Goal: Information Seeking & Learning: Learn about a topic

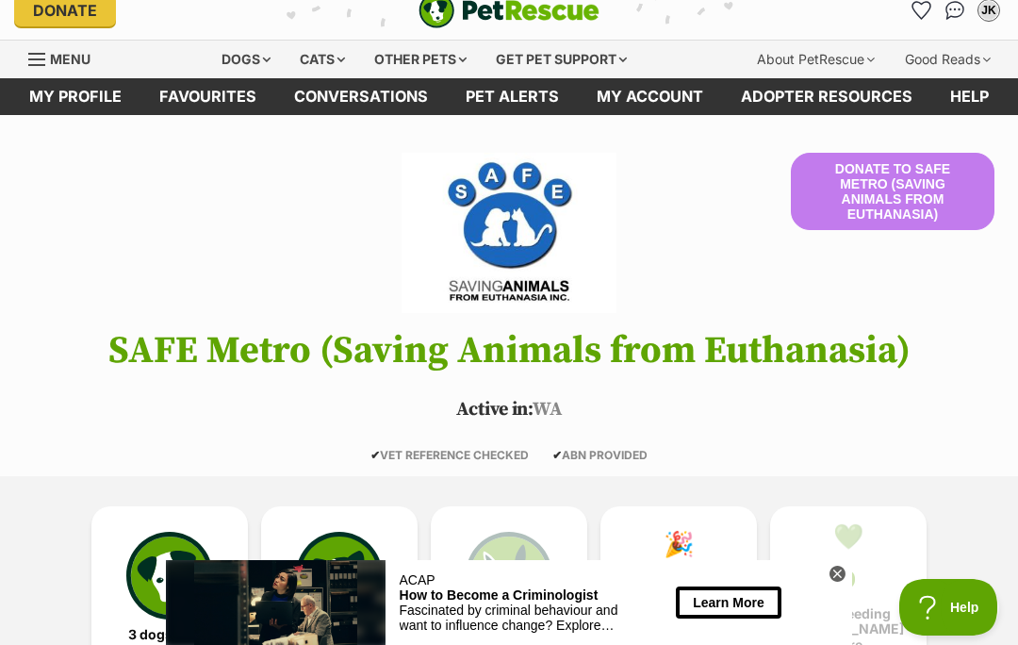
click at [175, 536] on img at bounding box center [169, 575] width 87 height 87
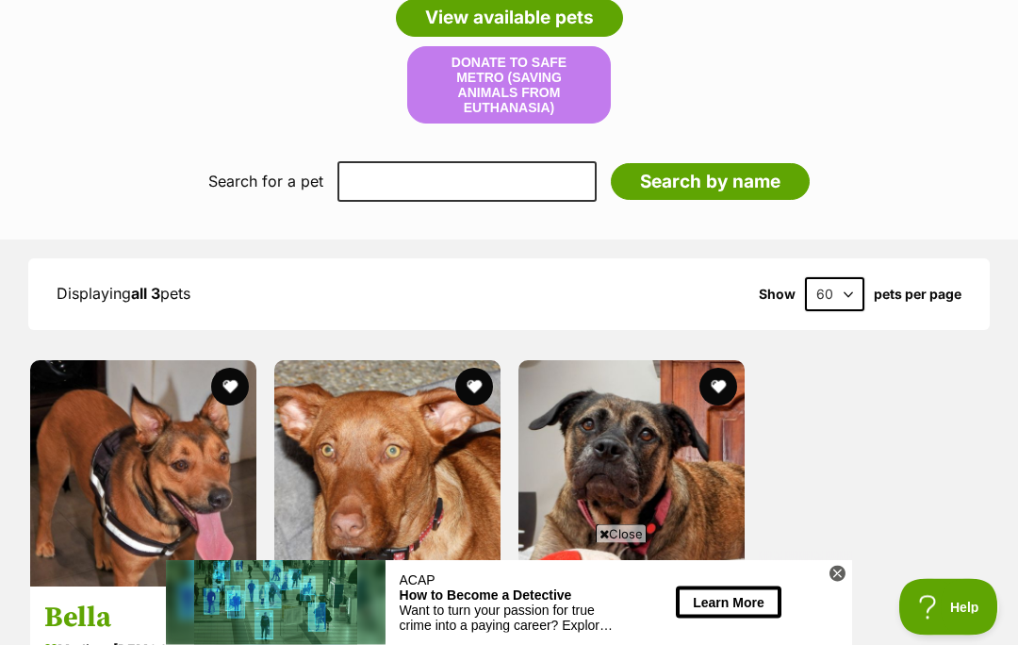
scroll to position [1533, 0]
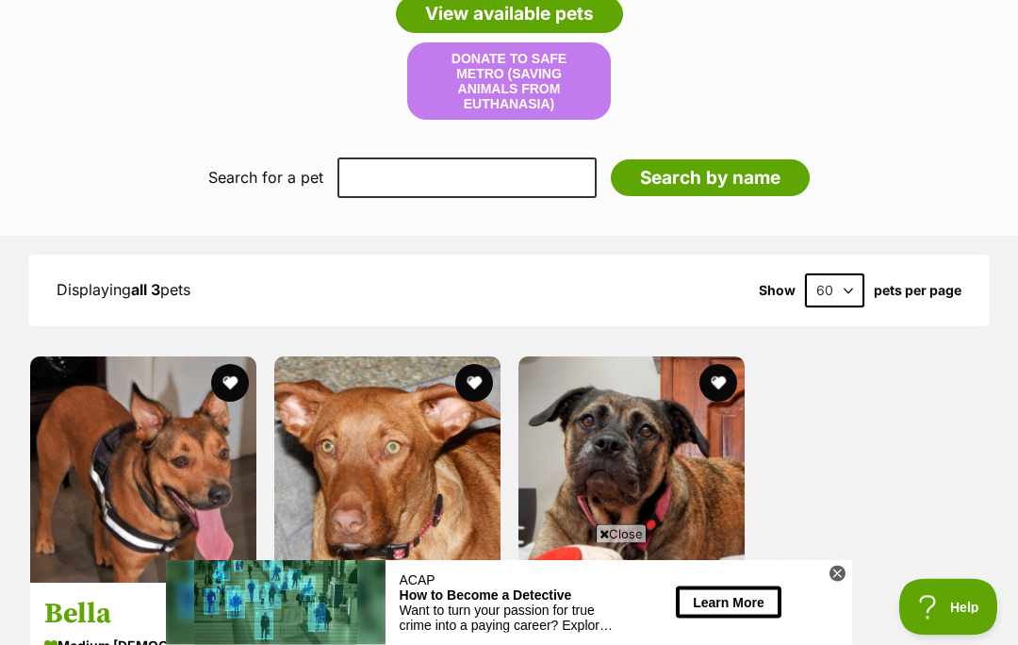
click at [619, 543] on span "Close" at bounding box center [621, 533] width 51 height 19
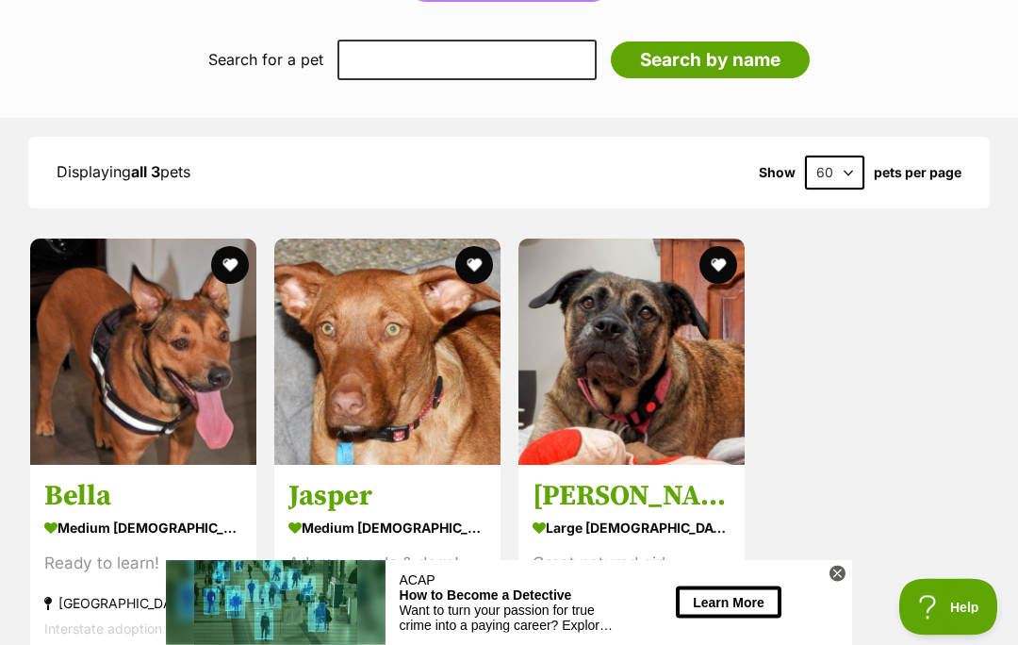
scroll to position [1652, 0]
click at [162, 384] on img at bounding box center [143, 351] width 226 height 226
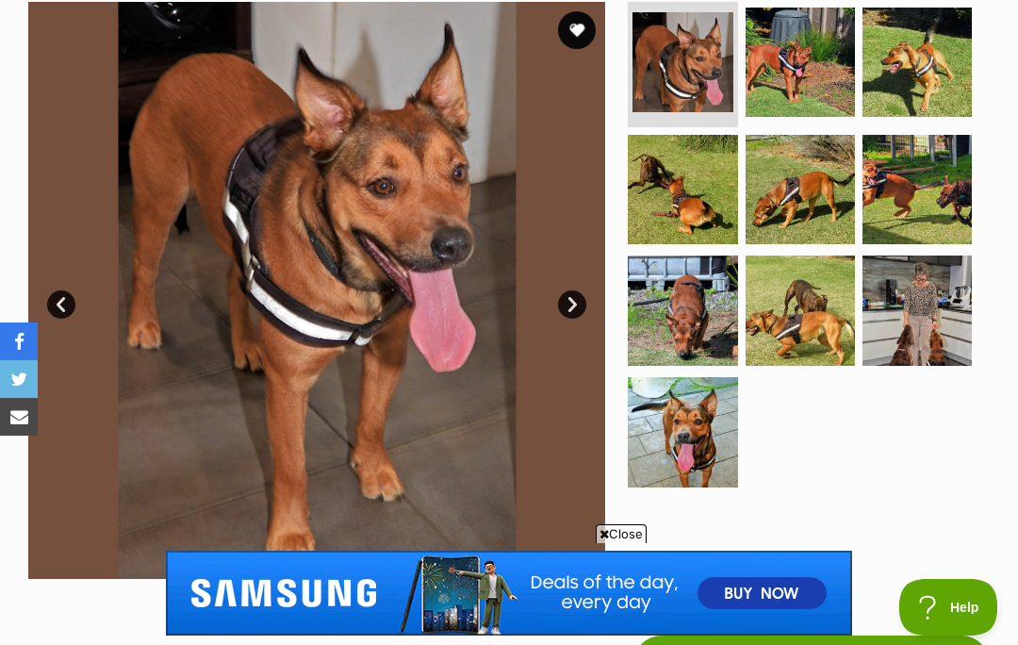
click at [619, 543] on span "Close" at bounding box center [621, 533] width 51 height 19
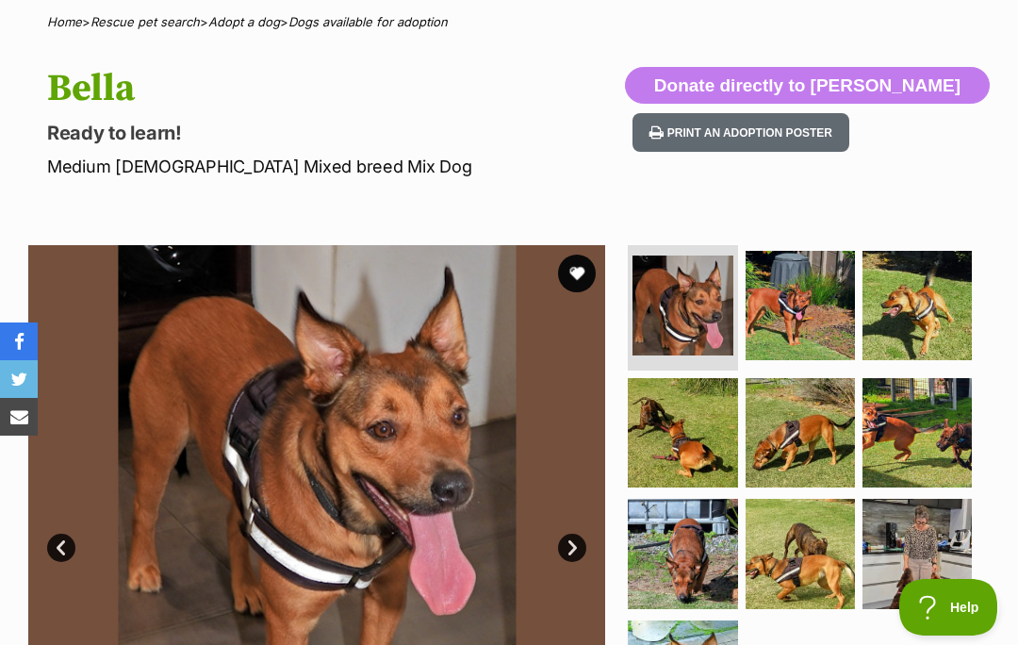
scroll to position [145, 0]
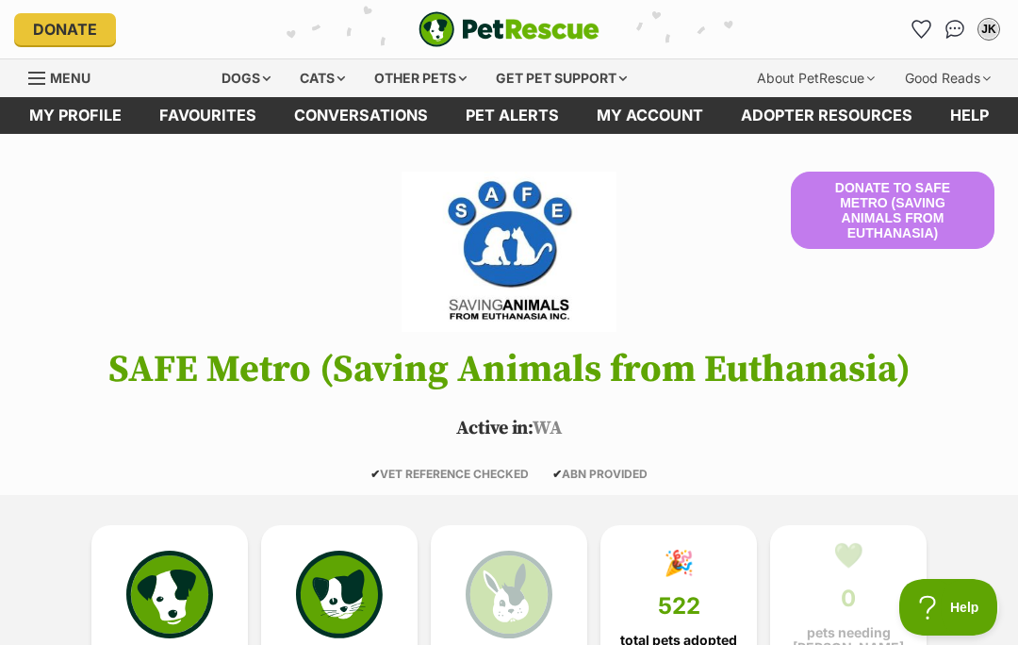
click at [230, 71] on div "Dogs" at bounding box center [245, 78] width 75 height 38
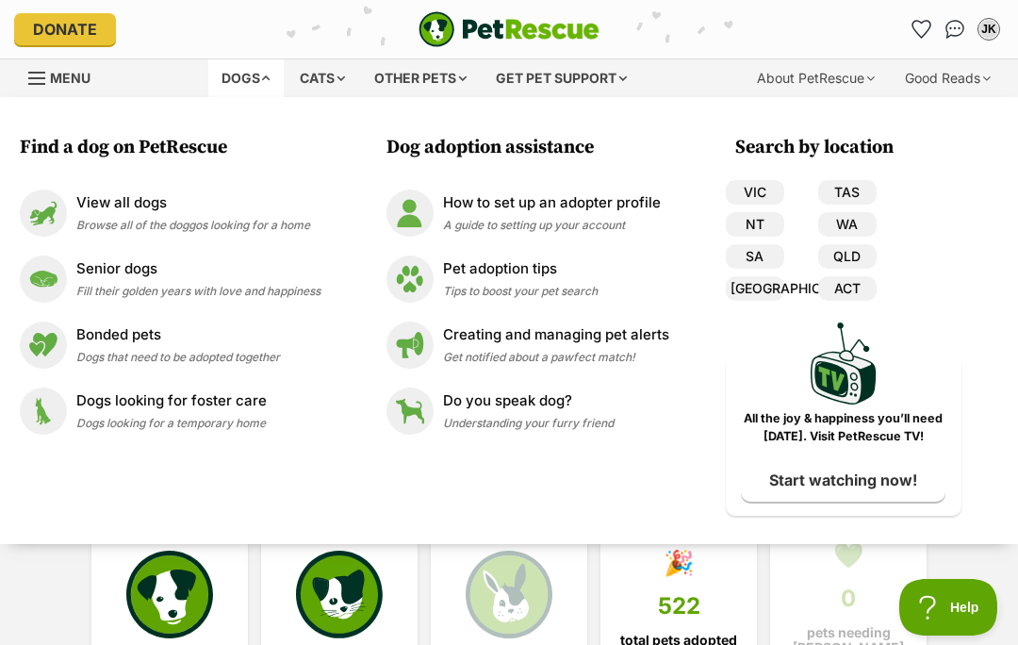
click at [55, 278] on img at bounding box center [43, 278] width 47 height 47
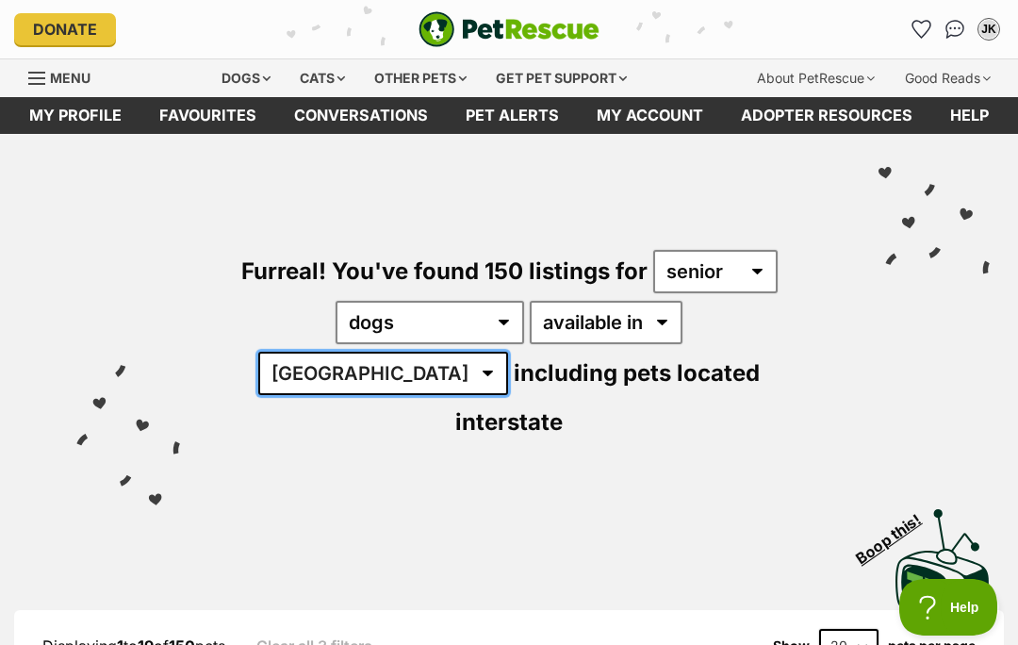
click at [508, 352] on select "Australia ACT NSW NT QLD SA TAS VIC WA" at bounding box center [383, 373] width 250 height 43
select select "WA"
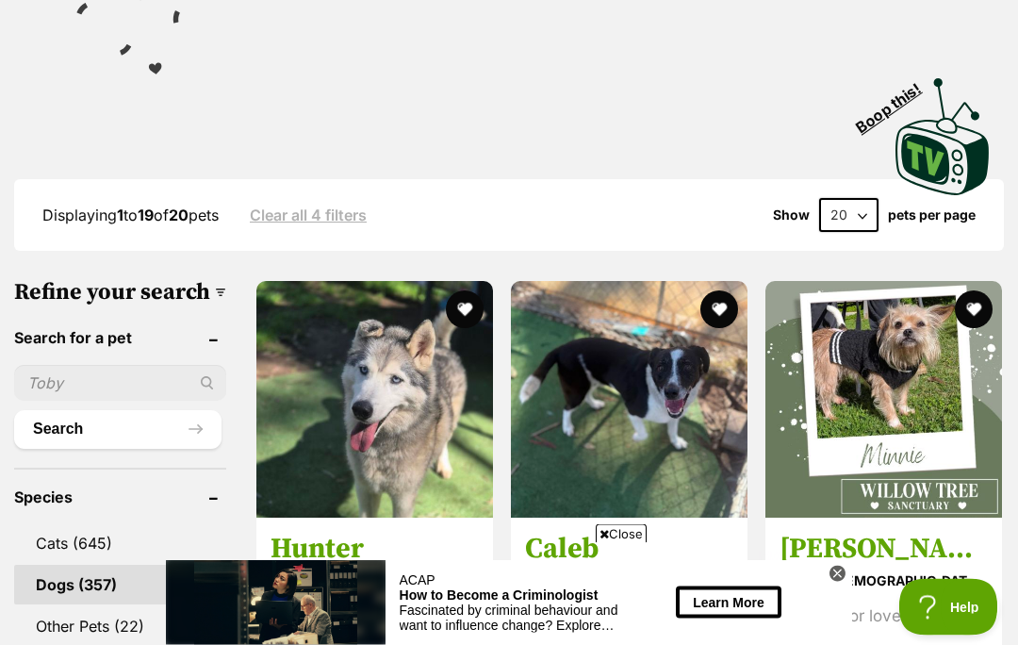
scroll to position [431, 0]
click at [631, 543] on span "Close" at bounding box center [621, 533] width 51 height 19
click at [901, 346] on img at bounding box center [883, 399] width 237 height 237
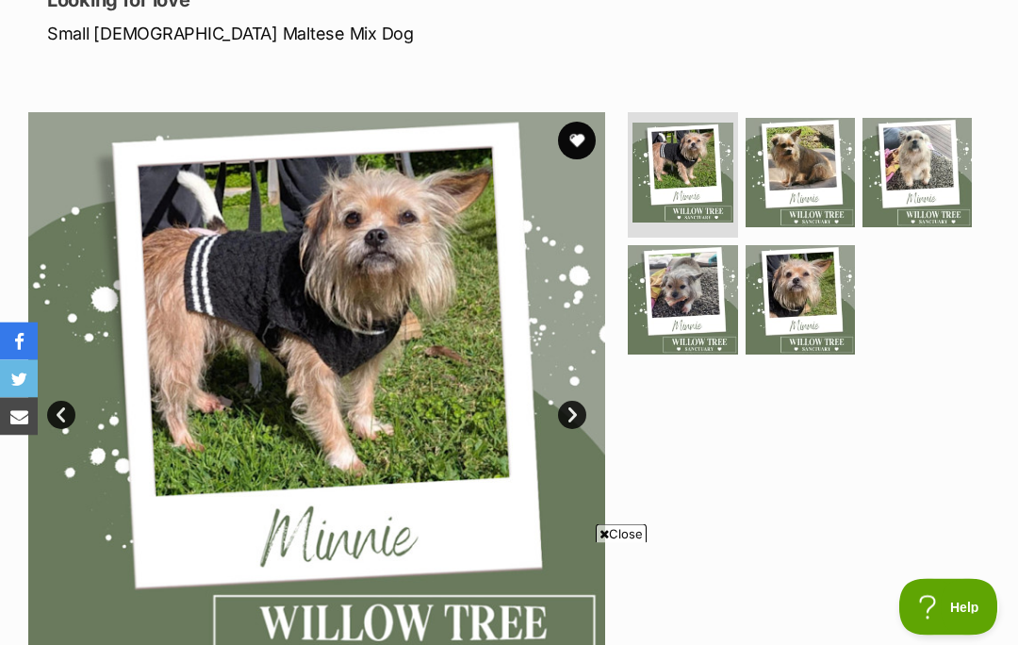
click at [619, 543] on span "Close" at bounding box center [621, 533] width 51 height 19
click at [591, 406] on img at bounding box center [316, 400] width 577 height 577
click at [577, 413] on link "Next" at bounding box center [572, 415] width 28 height 28
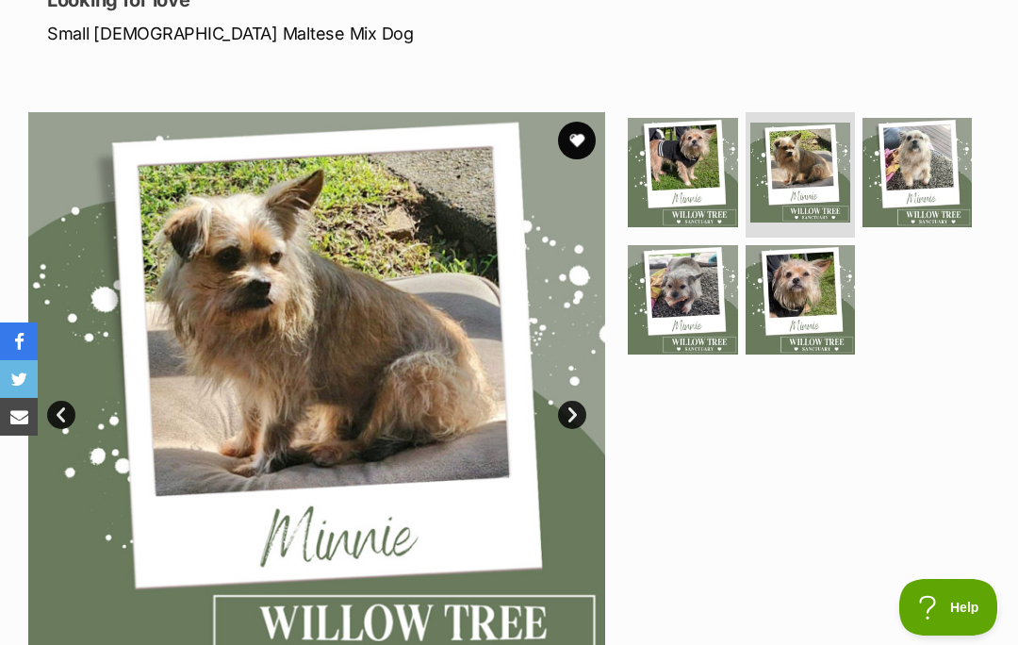
click at [576, 409] on link "Next" at bounding box center [572, 415] width 28 height 28
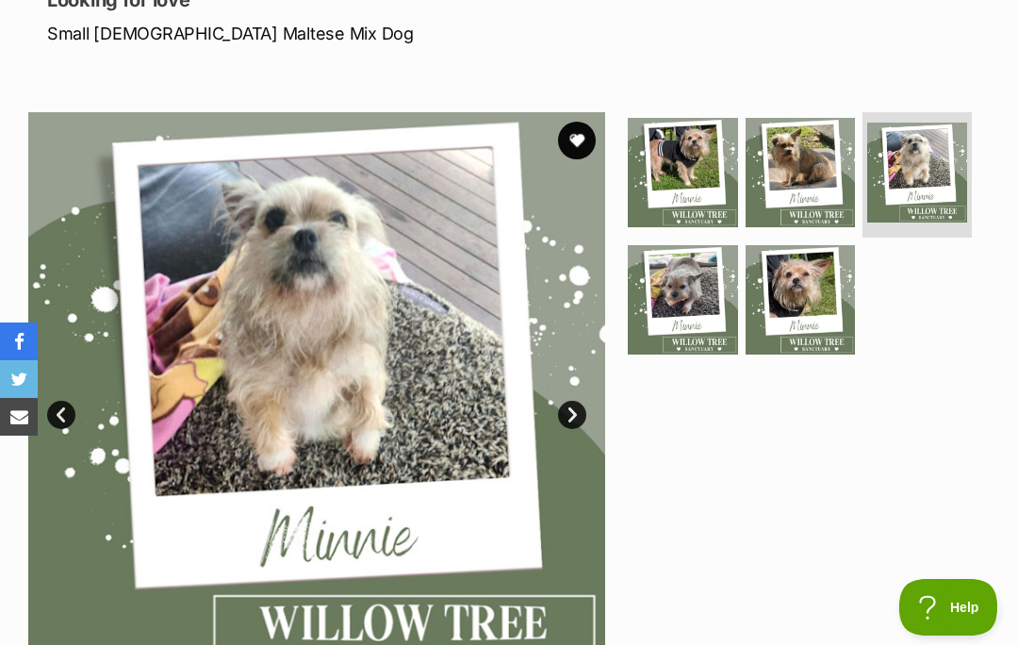
click at [575, 412] on link "Next" at bounding box center [572, 415] width 28 height 28
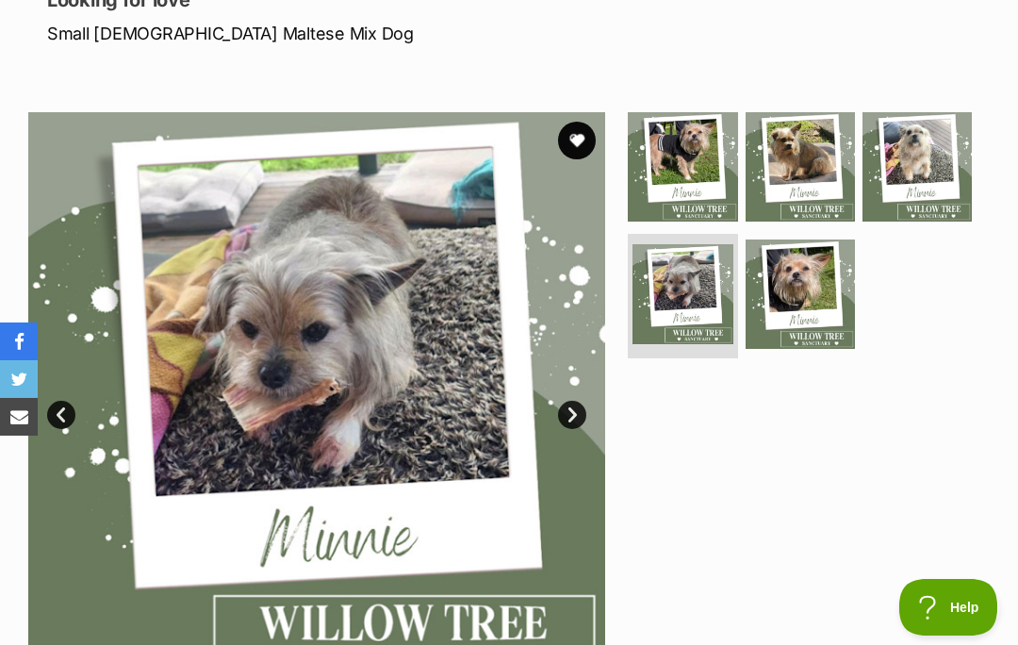
click at [573, 412] on link "Next" at bounding box center [572, 415] width 28 height 28
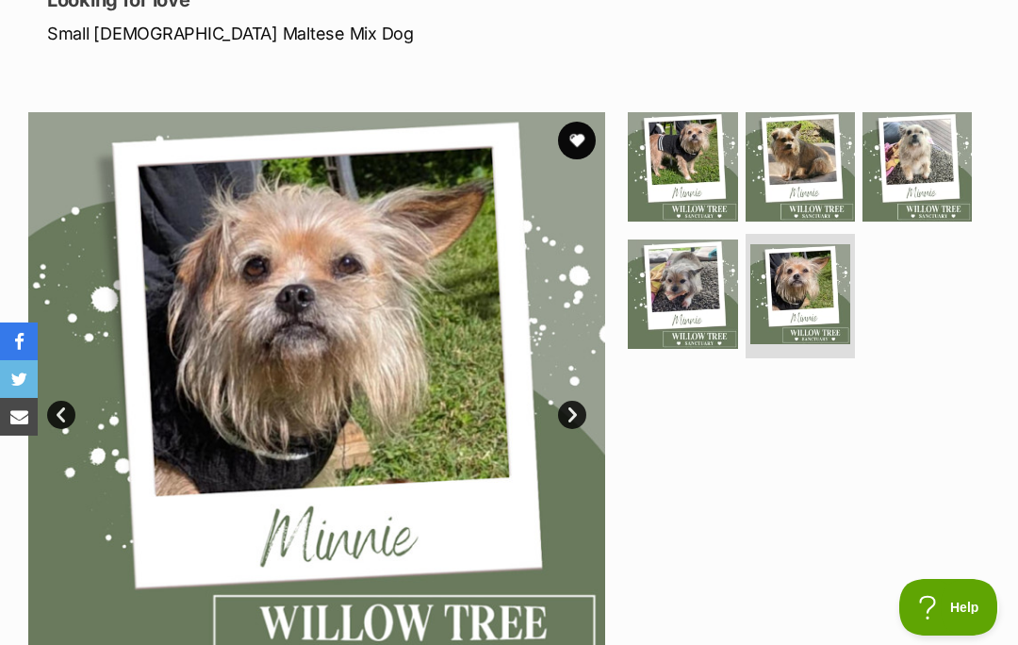
click at [69, 401] on link "Prev" at bounding box center [61, 415] width 28 height 28
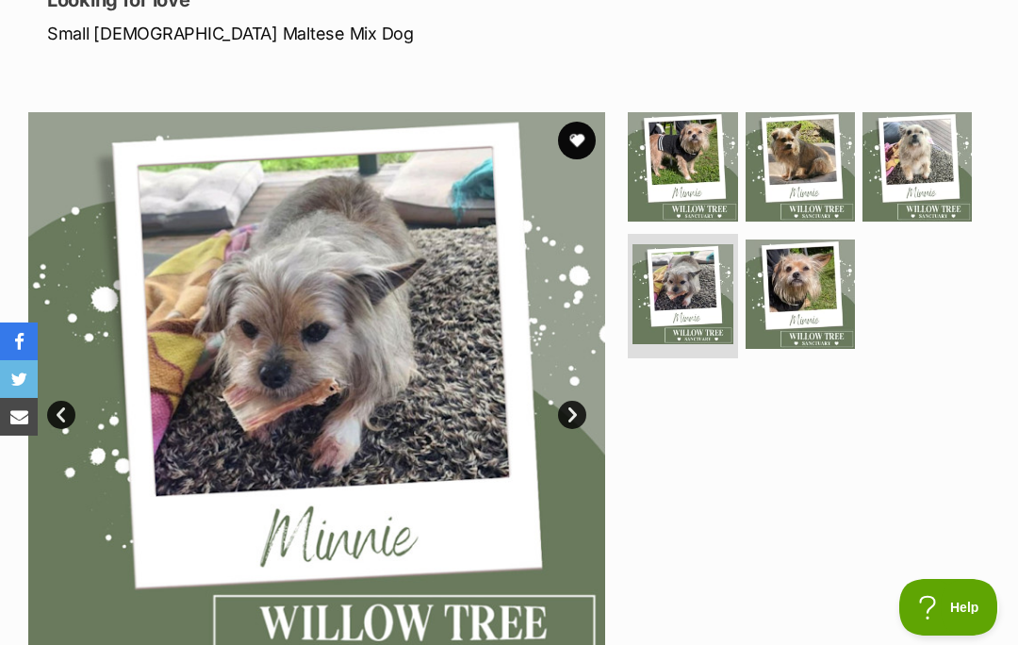
click at [72, 408] on link "Prev" at bounding box center [61, 415] width 28 height 28
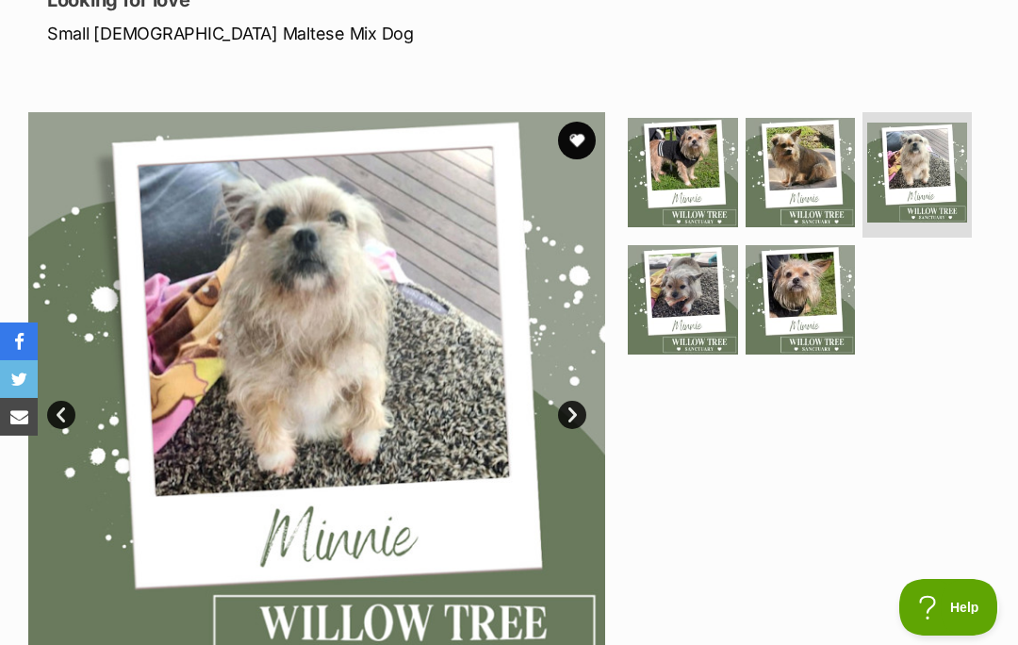
click at [70, 405] on link "Prev" at bounding box center [61, 415] width 28 height 28
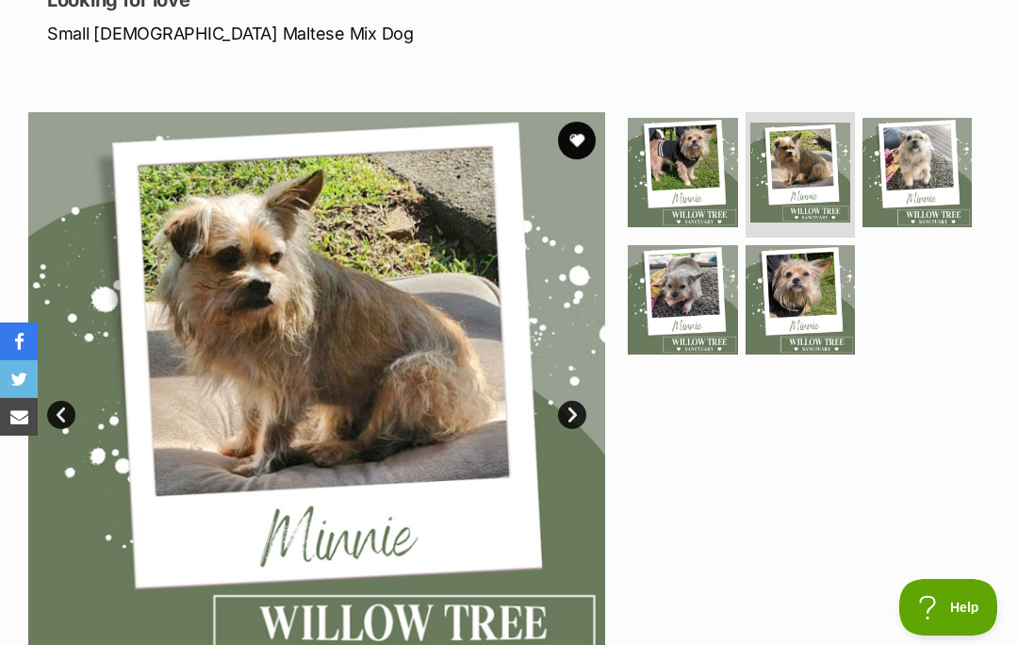
click at [68, 403] on link "Prev" at bounding box center [61, 415] width 28 height 28
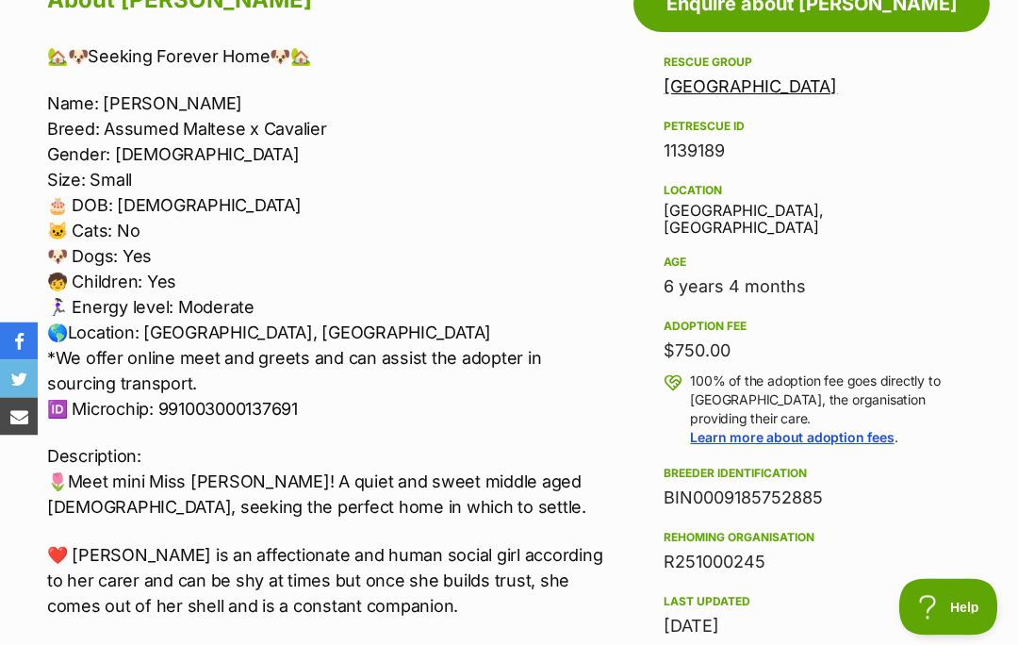
click at [983, 324] on aside "Rescue group Willow Tree Sanctuary PetRescue ID 1139189 Location Geneva, NSW Ag…" at bounding box center [811, 546] width 356 height 989
click at [963, 325] on aside "Rescue group Willow Tree Sanctuary PetRescue ID 1139189 Location Geneva, NSW Ag…" at bounding box center [811, 546] width 356 height 989
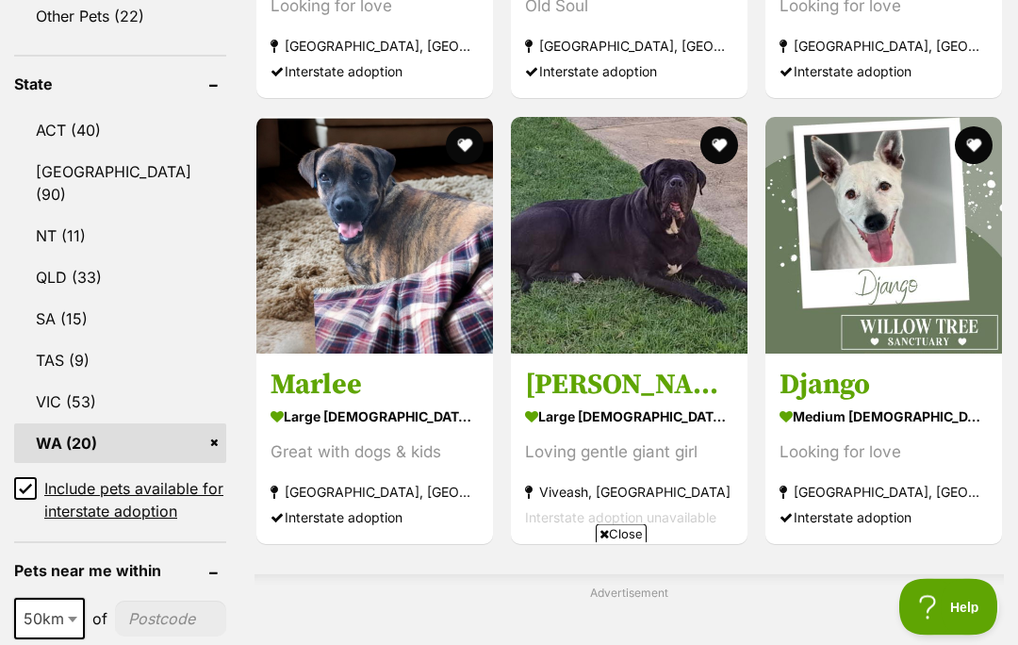
scroll to position [1044, 0]
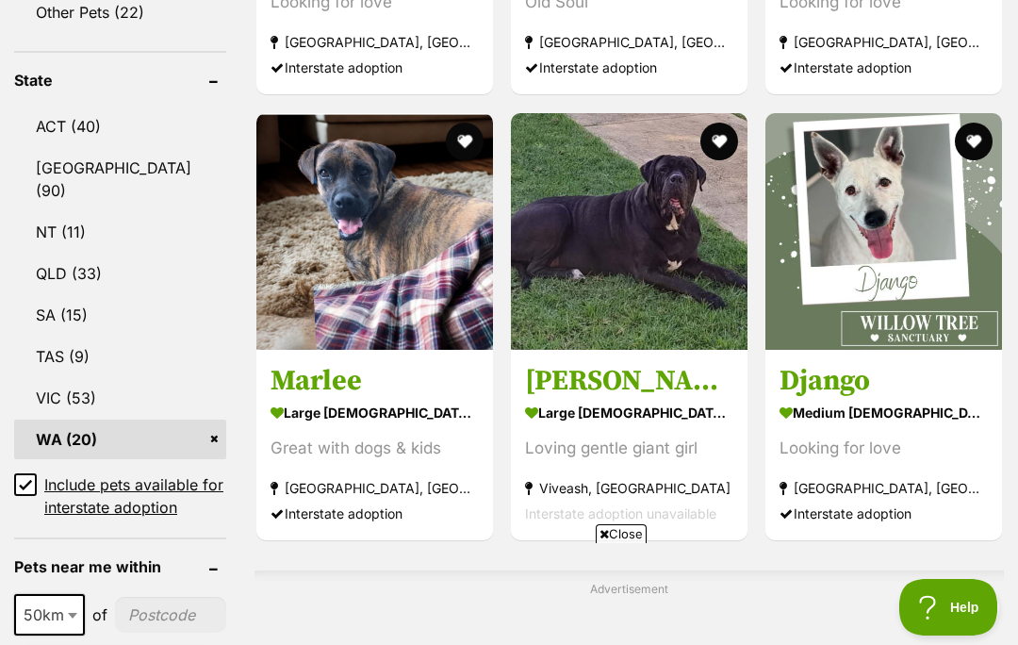
click at [634, 543] on span "Close" at bounding box center [621, 533] width 51 height 19
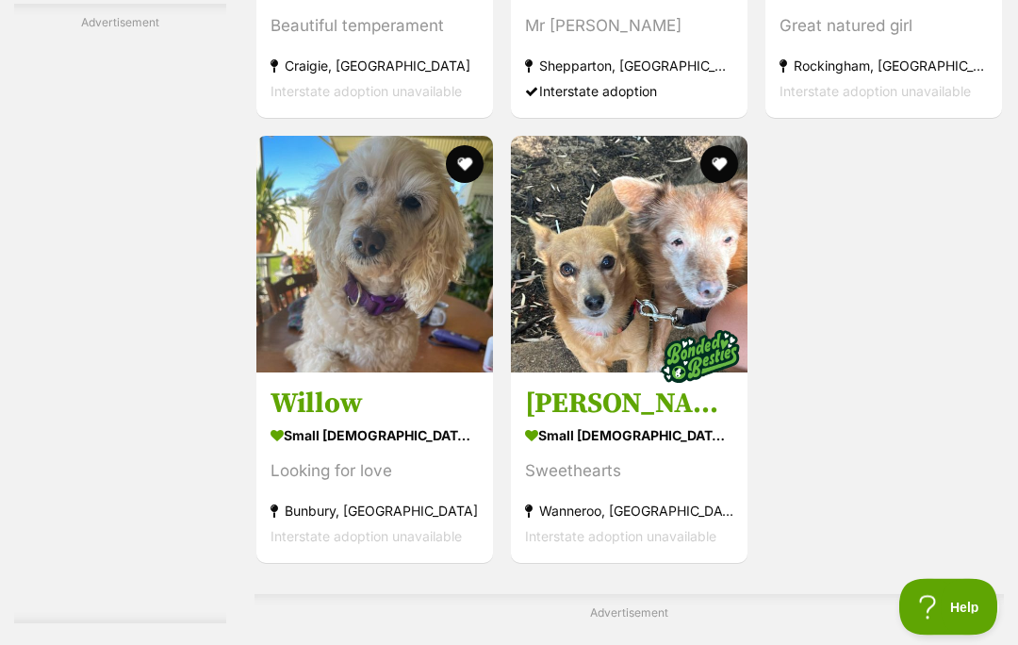
scroll to position [3591, 0]
click at [317, 372] on img at bounding box center [374, 254] width 237 height 237
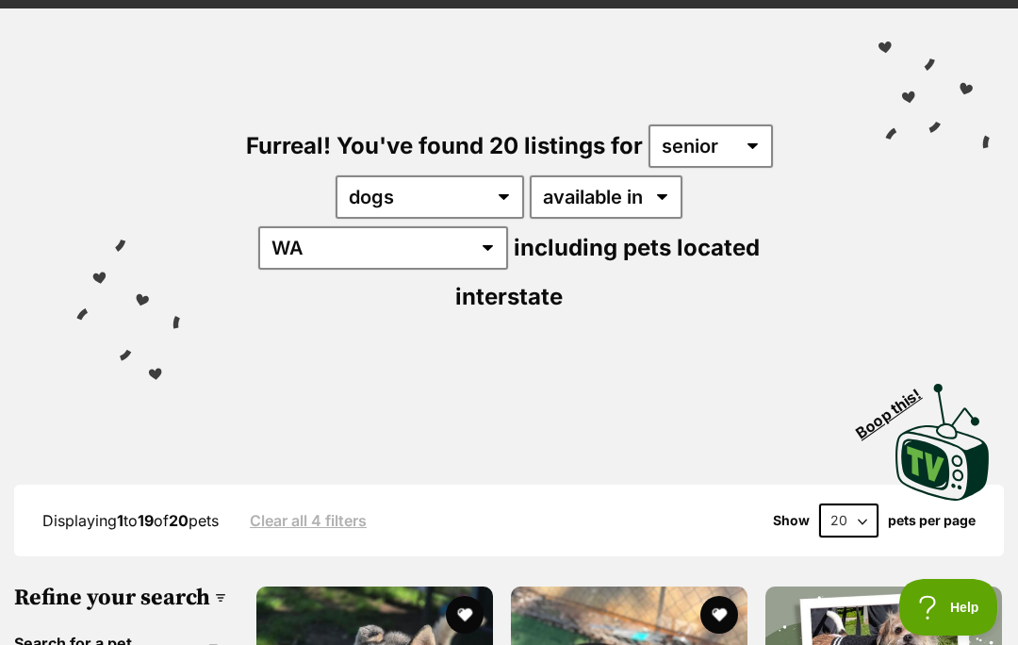
scroll to position [0, 0]
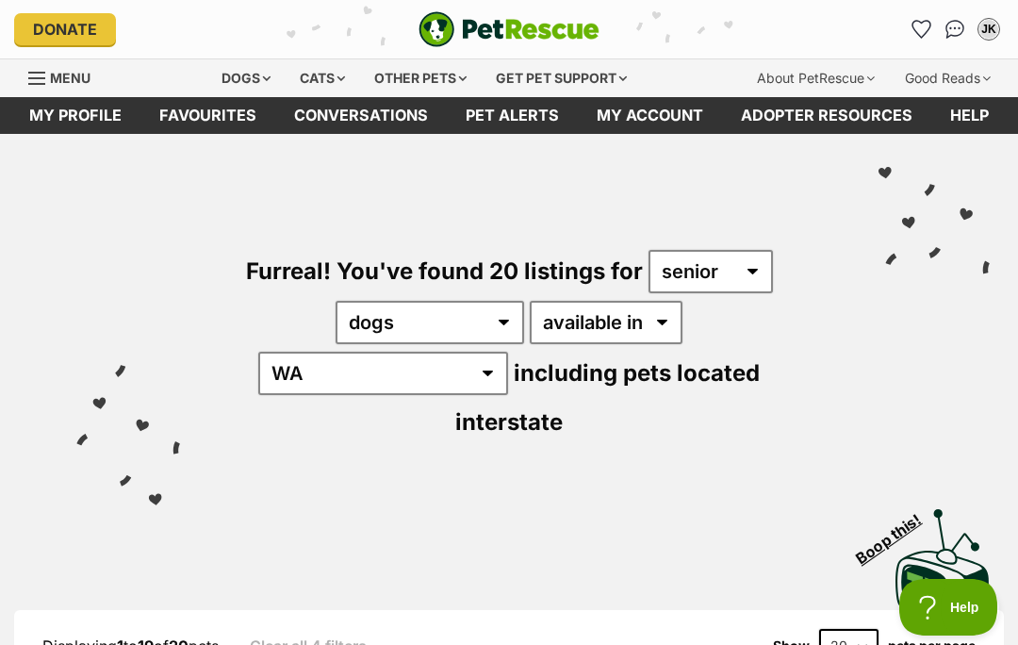
click at [239, 74] on div "Dogs" at bounding box center [245, 78] width 75 height 38
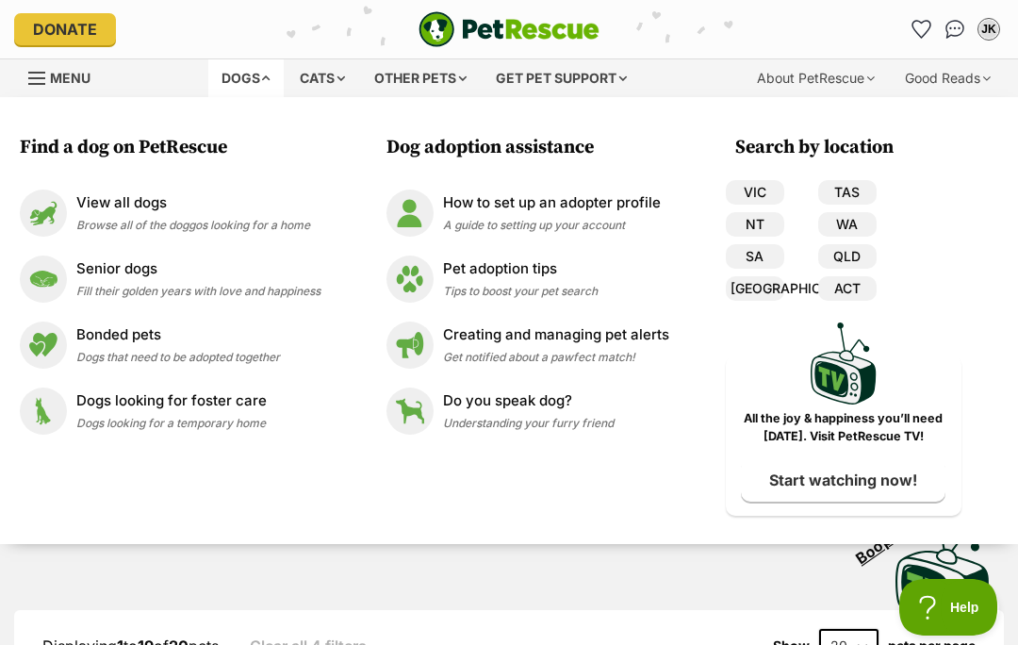
click at [55, 212] on img at bounding box center [43, 212] width 47 height 47
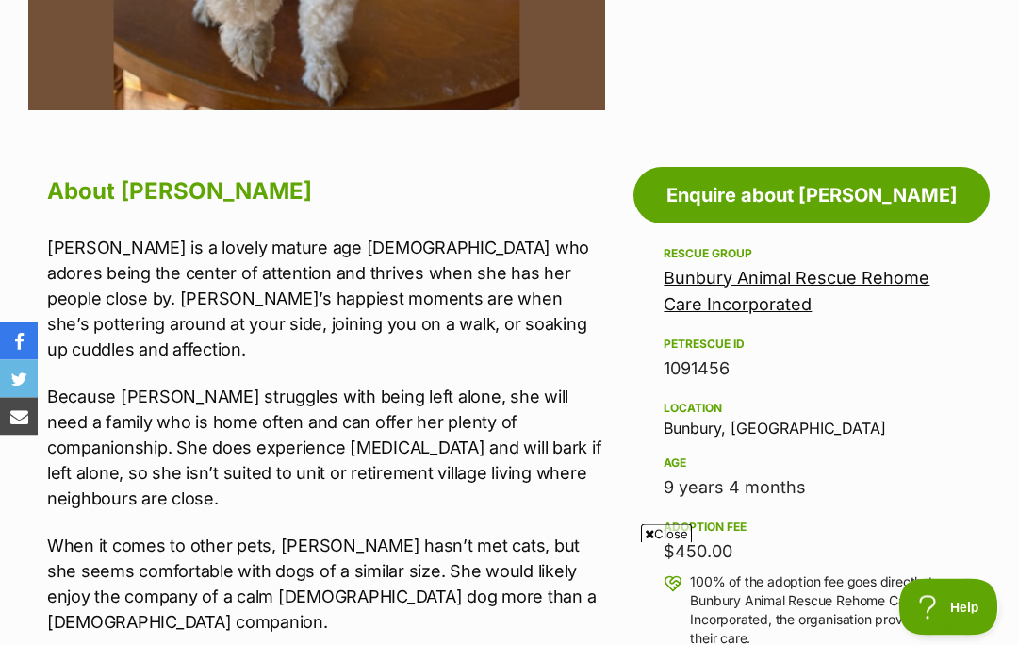
scroll to position [859, 0]
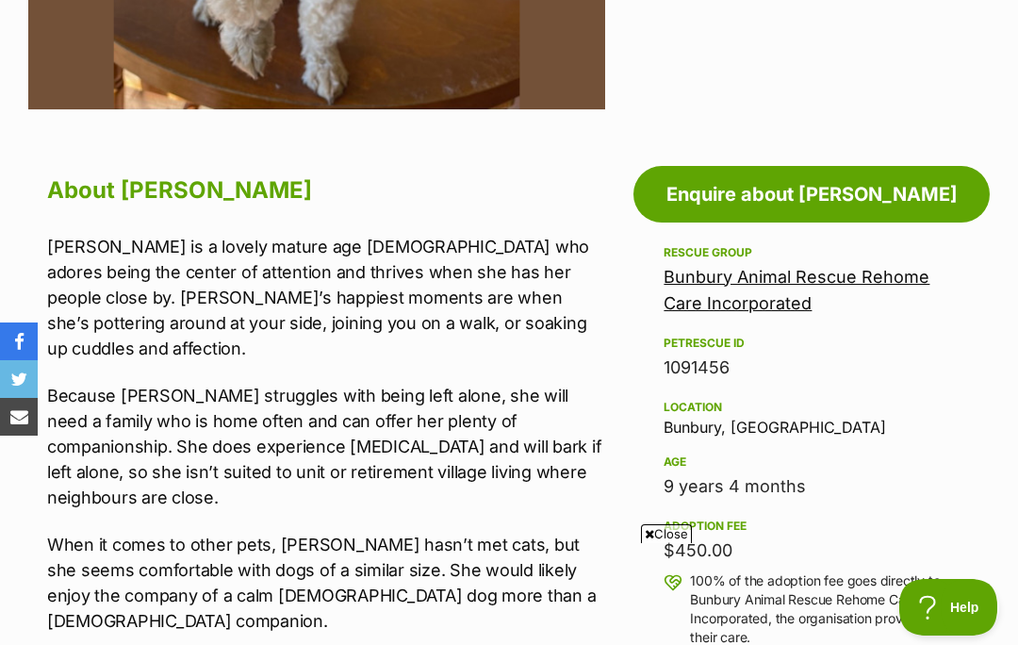
click at [658, 543] on span "Close" at bounding box center [666, 533] width 51 height 19
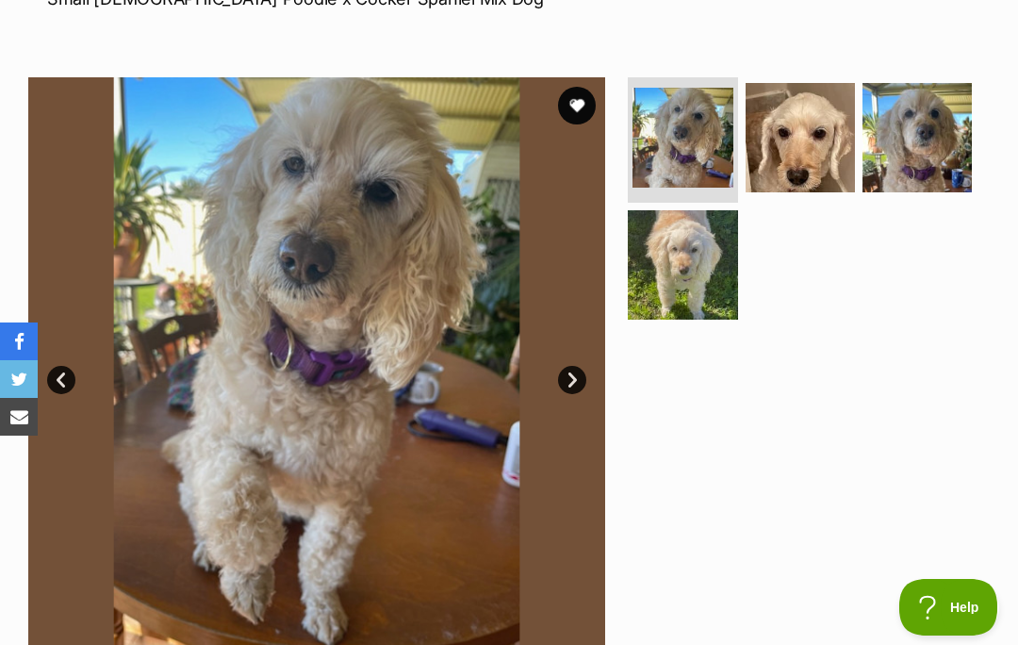
scroll to position [314, 0]
click at [570, 373] on link "Next" at bounding box center [572, 381] width 28 height 28
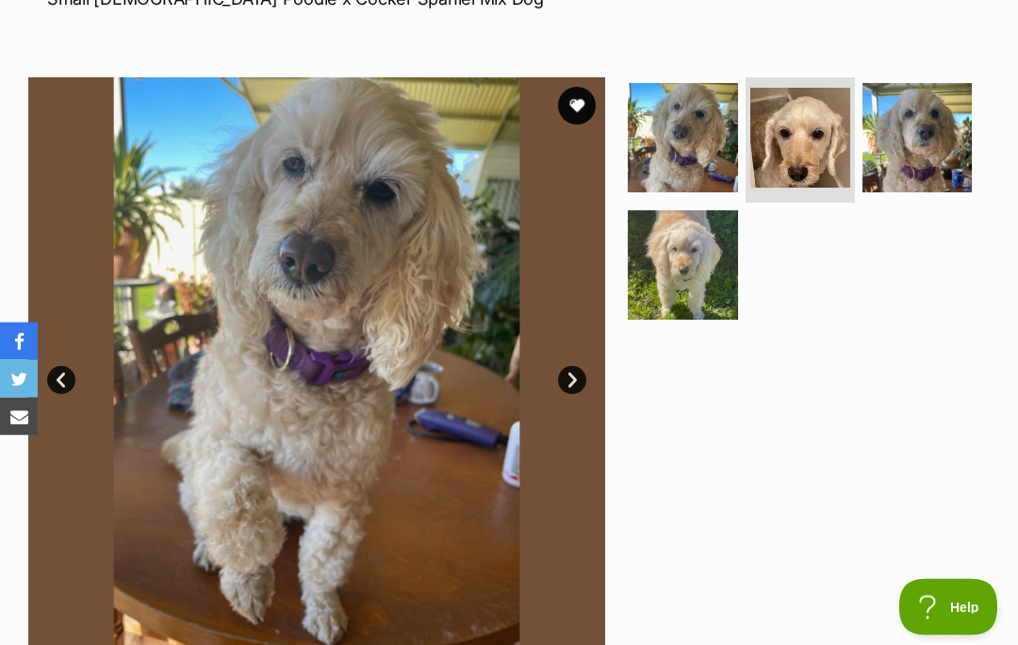
scroll to position [315, 0]
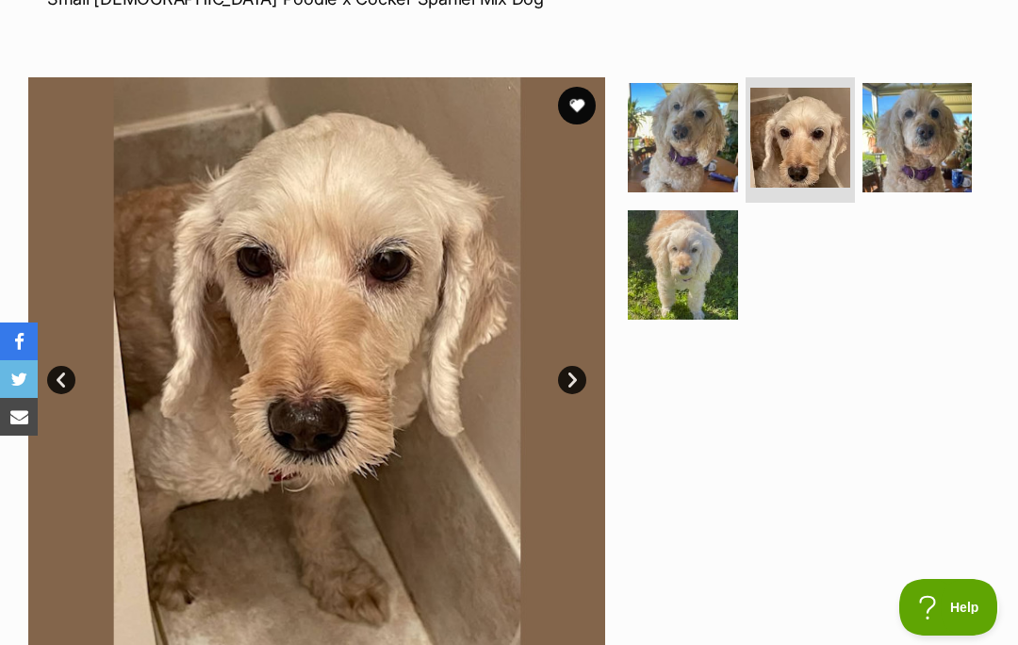
click at [572, 376] on link "Next" at bounding box center [572, 380] width 28 height 28
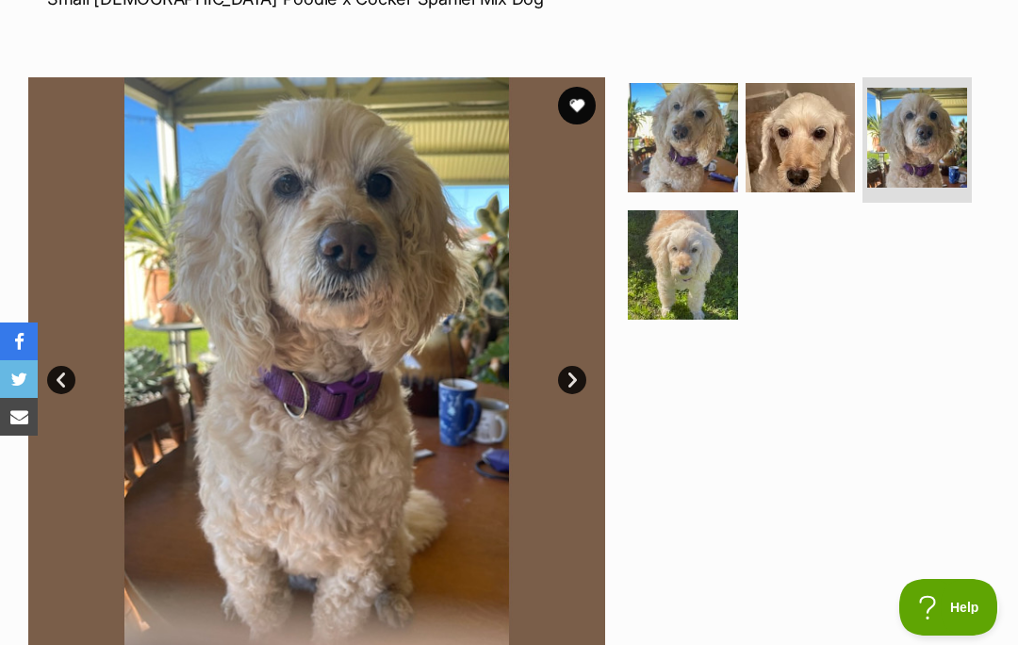
click at [570, 366] on link "Next" at bounding box center [572, 380] width 28 height 28
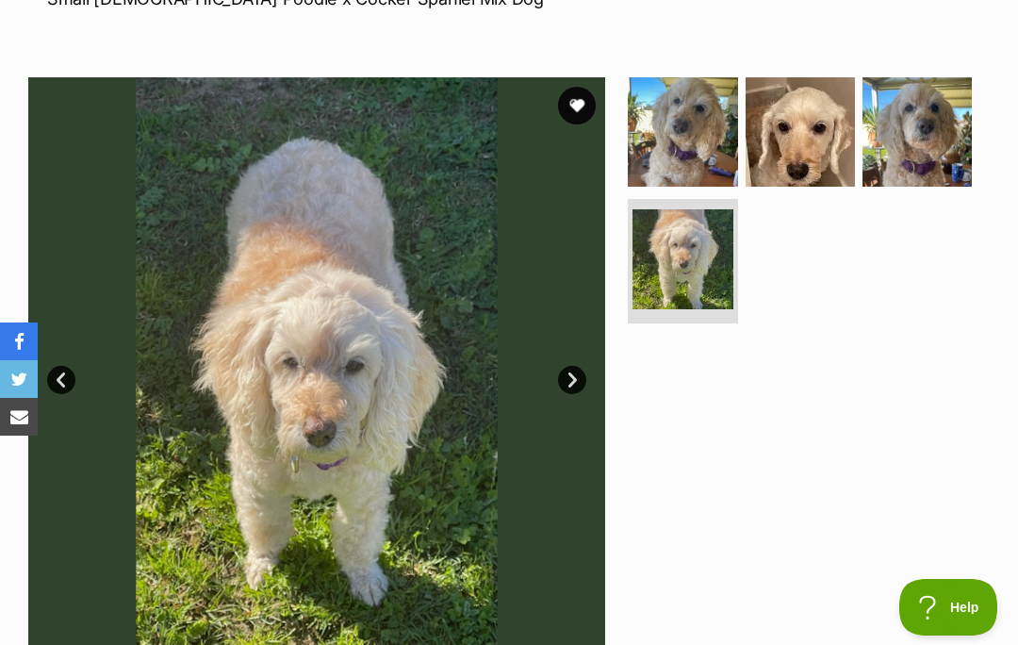
click at [587, 363] on img at bounding box center [316, 365] width 577 height 577
click at [581, 373] on link "Next" at bounding box center [572, 380] width 28 height 28
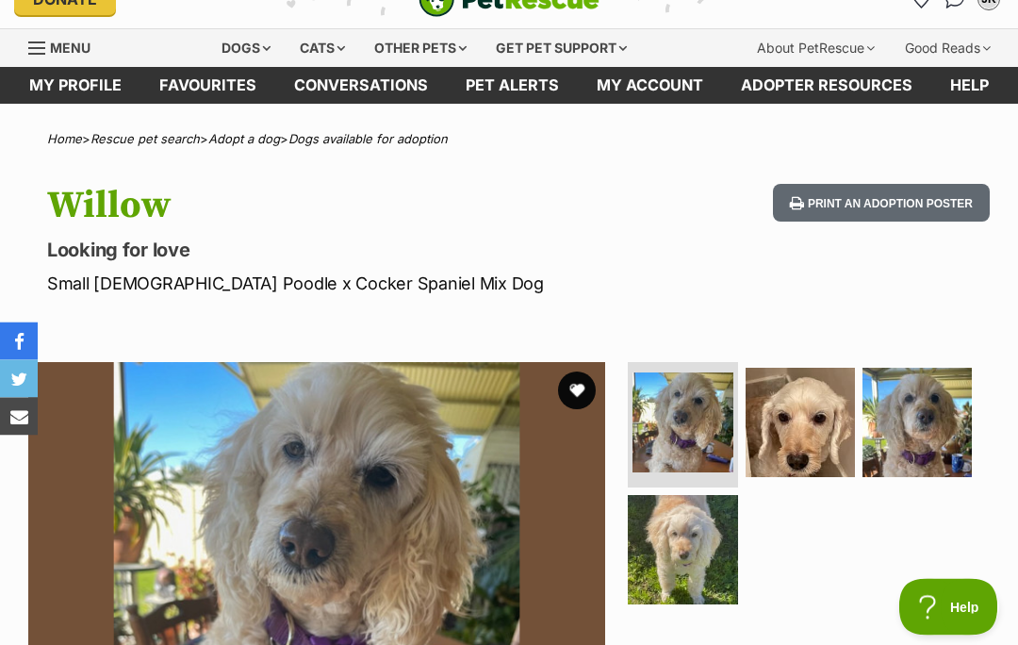
scroll to position [0, 0]
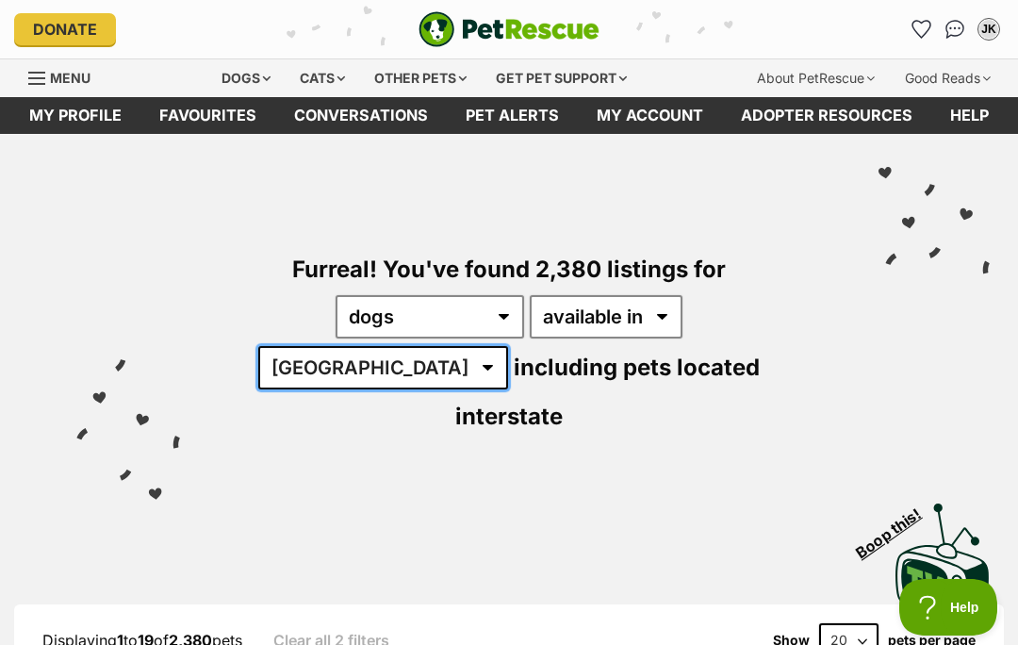
click at [508, 346] on select "Australia ACT NSW NT QLD SA TAS VIC WA" at bounding box center [383, 367] width 250 height 43
select select "WA"
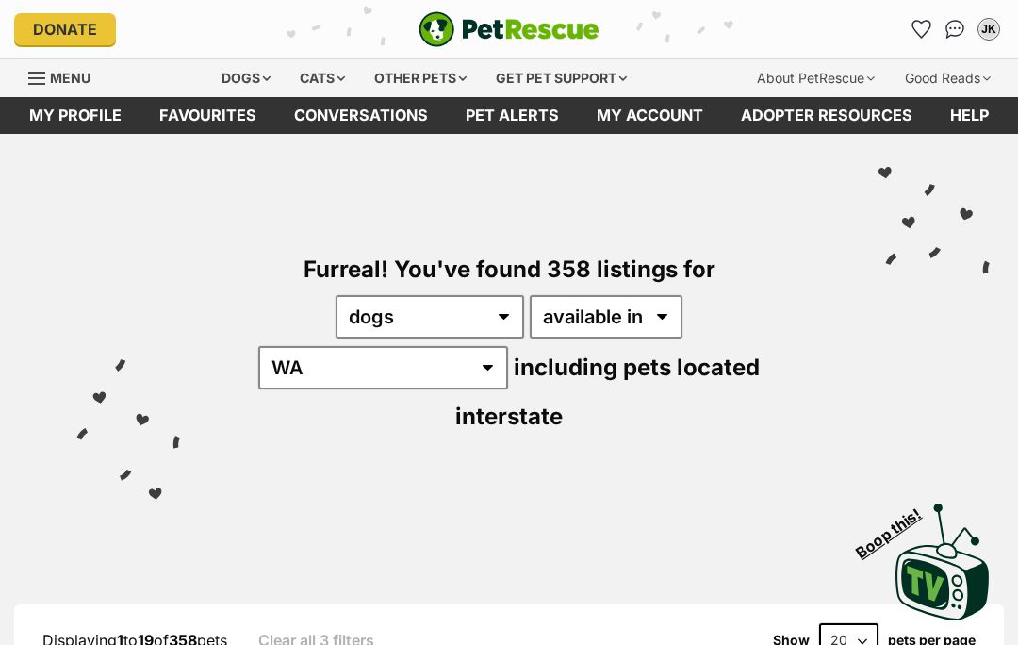
click at [845, 623] on select "20 40 60" at bounding box center [848, 640] width 59 height 34
select select "60"
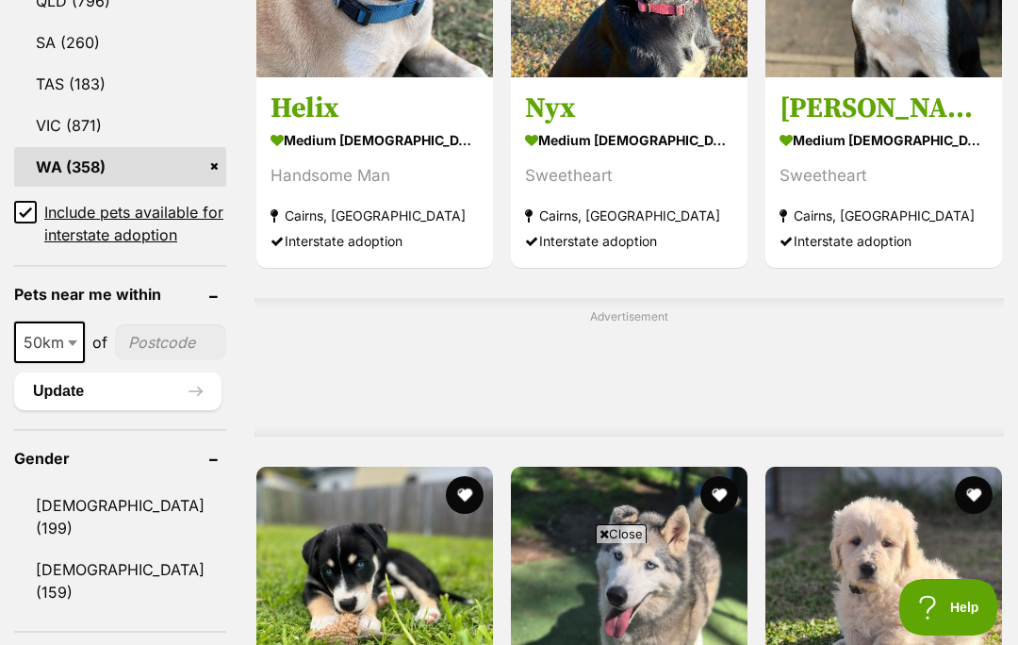
click at [628, 543] on span "Close" at bounding box center [621, 533] width 51 height 19
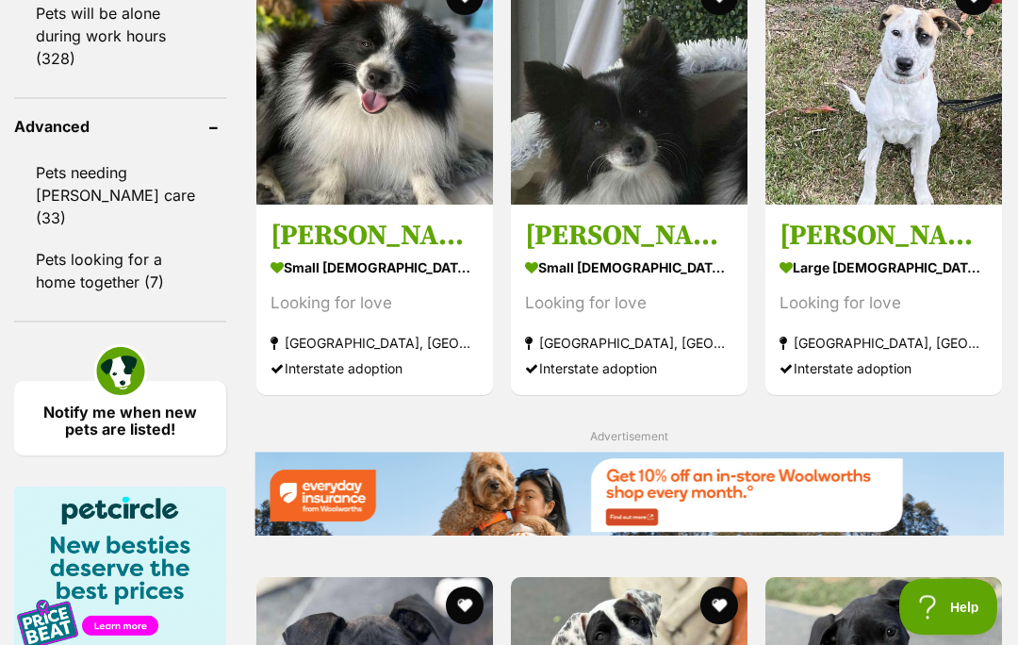
scroll to position [2700, 0]
click at [614, 186] on img at bounding box center [629, 86] width 237 height 237
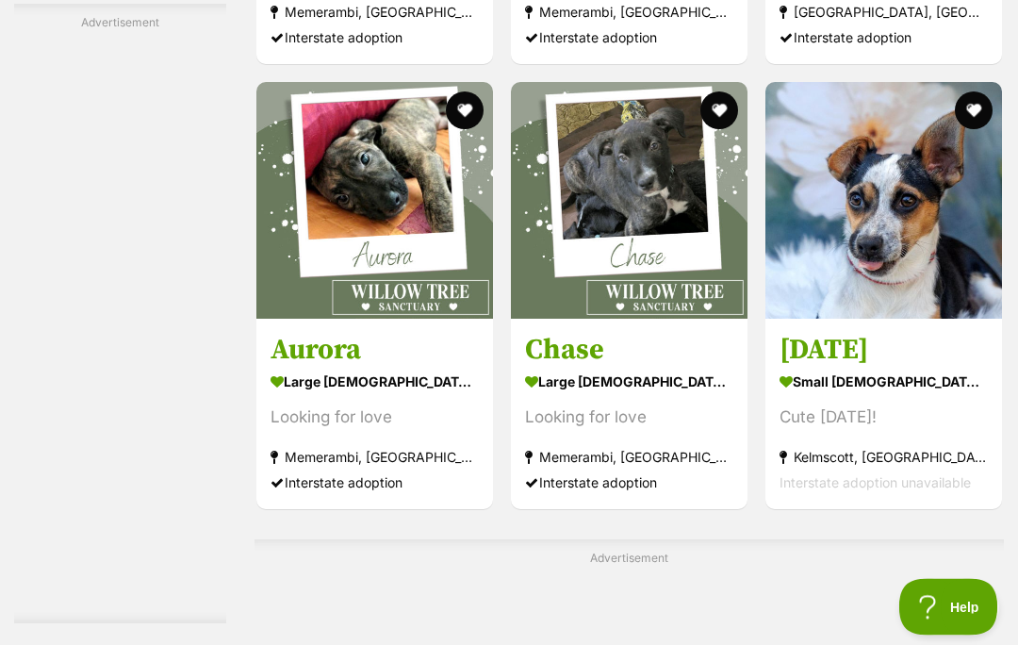
scroll to position [4715, 0]
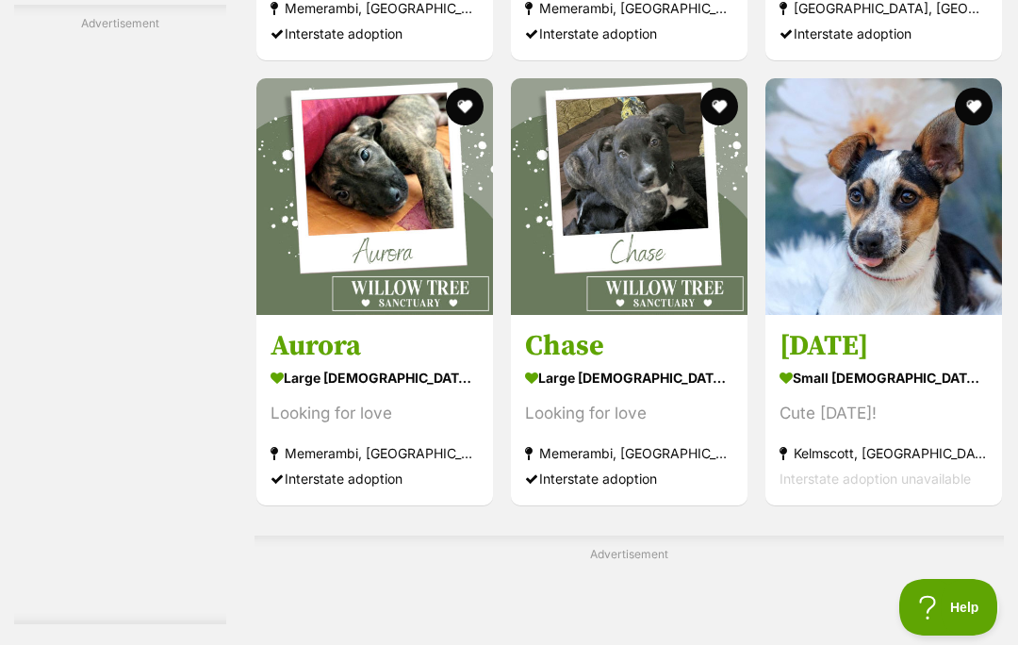
click at [913, 315] on img at bounding box center [883, 196] width 237 height 237
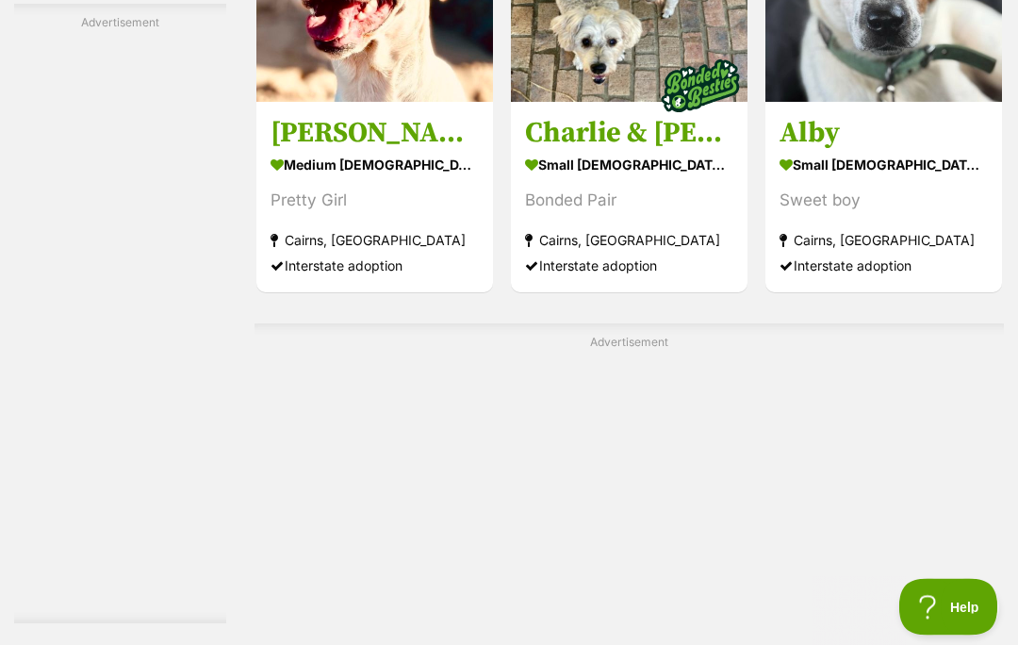
scroll to position [9438, 0]
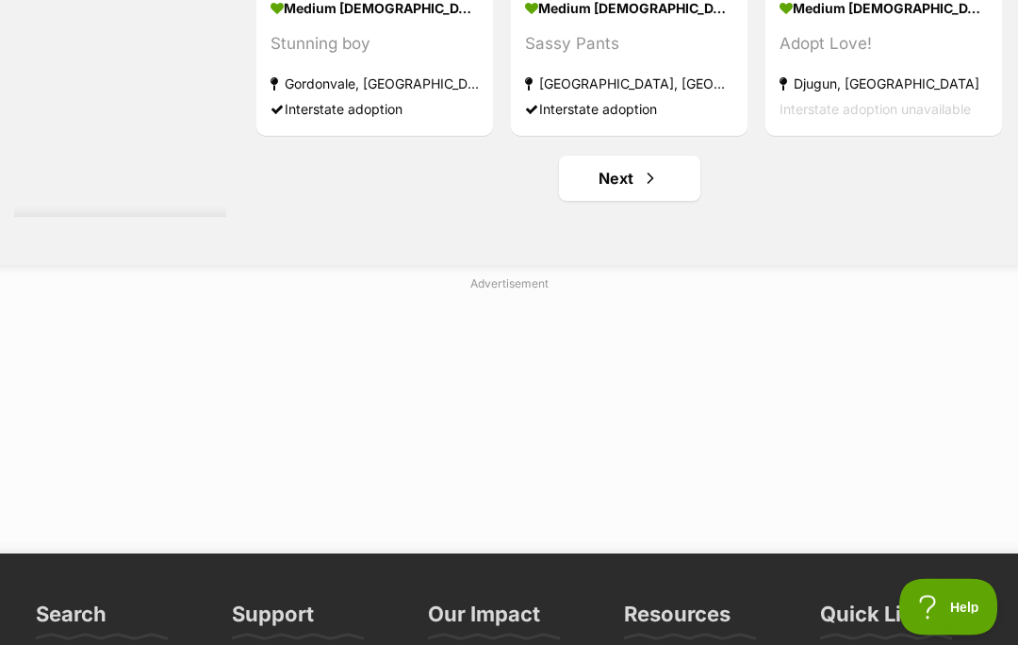
scroll to position [11744, 0]
click at [599, 201] on link "Next" at bounding box center [629, 177] width 141 height 45
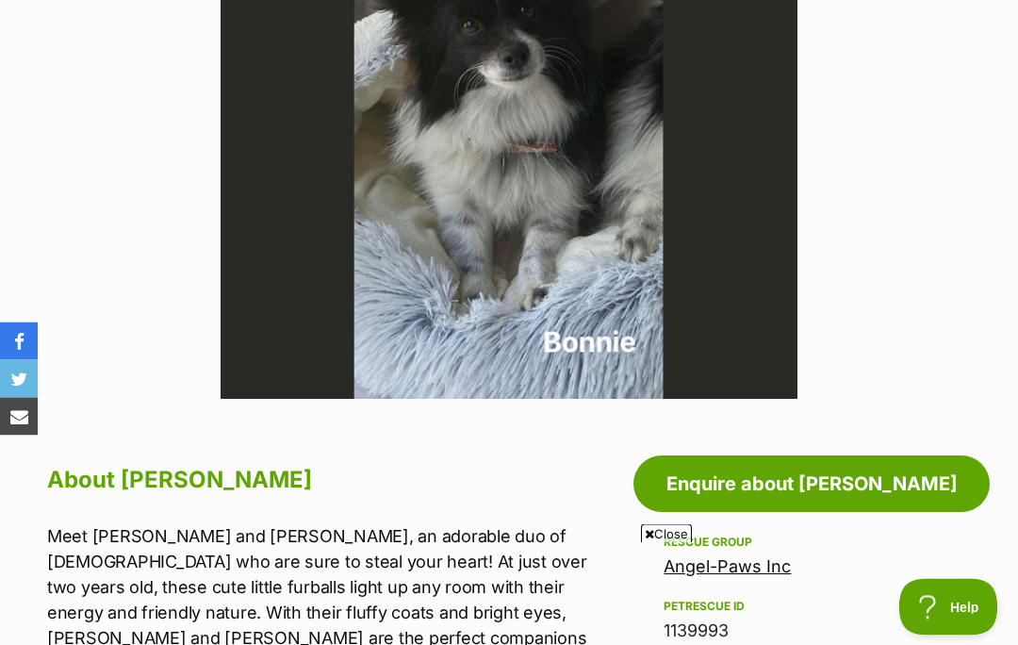
click at [657, 543] on span "Close" at bounding box center [666, 533] width 51 height 19
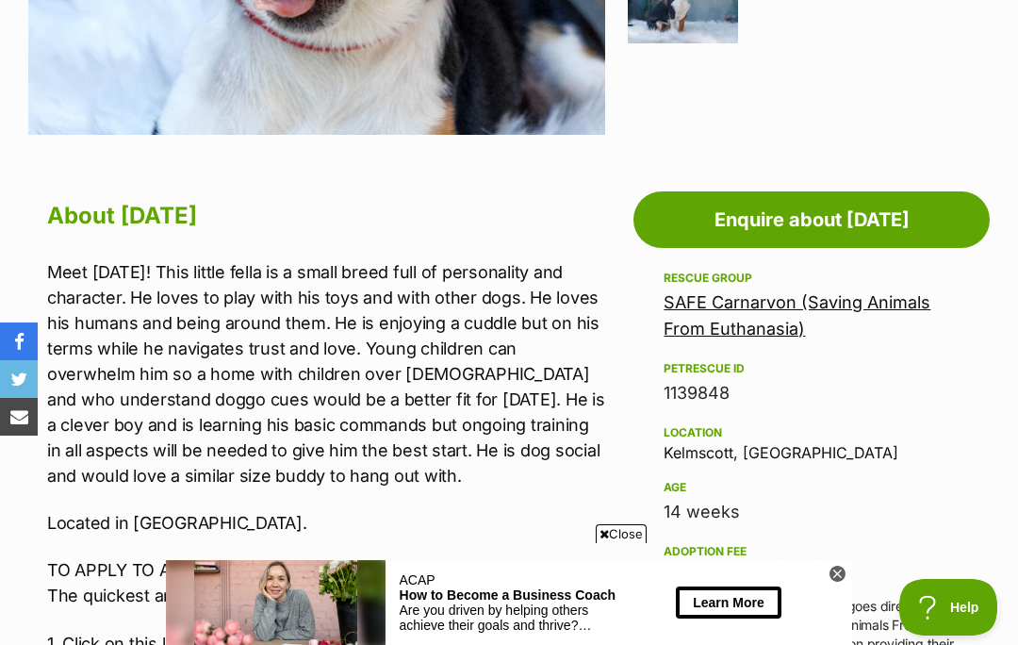
click at [612, 550] on html at bounding box center [509, 550] width 686 height 0
click at [630, 543] on span "Close" at bounding box center [621, 533] width 51 height 19
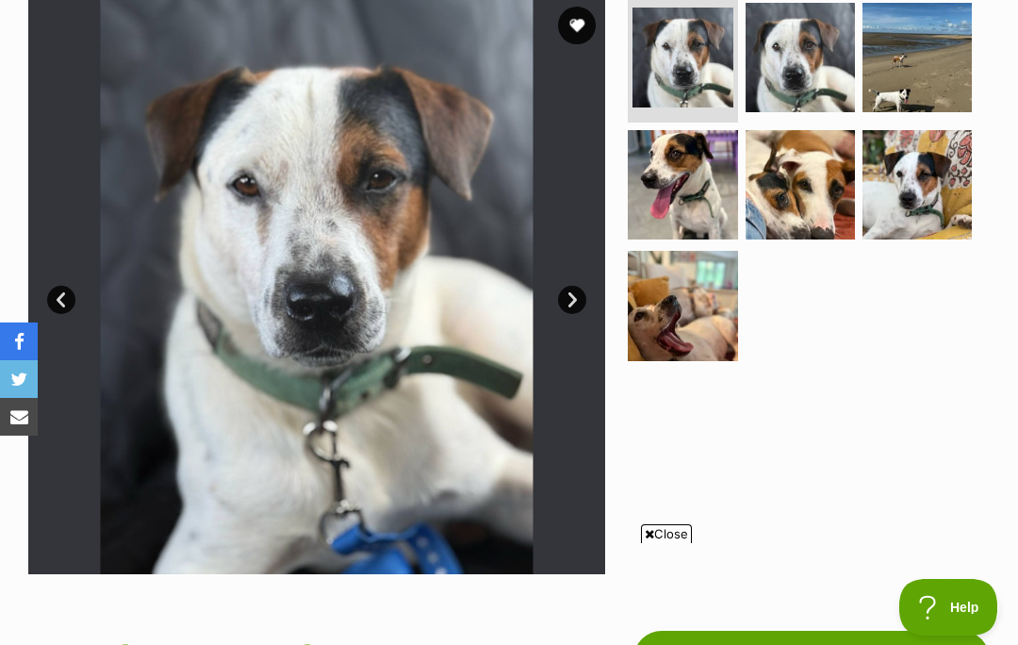
click at [665, 543] on span "Close" at bounding box center [666, 533] width 51 height 19
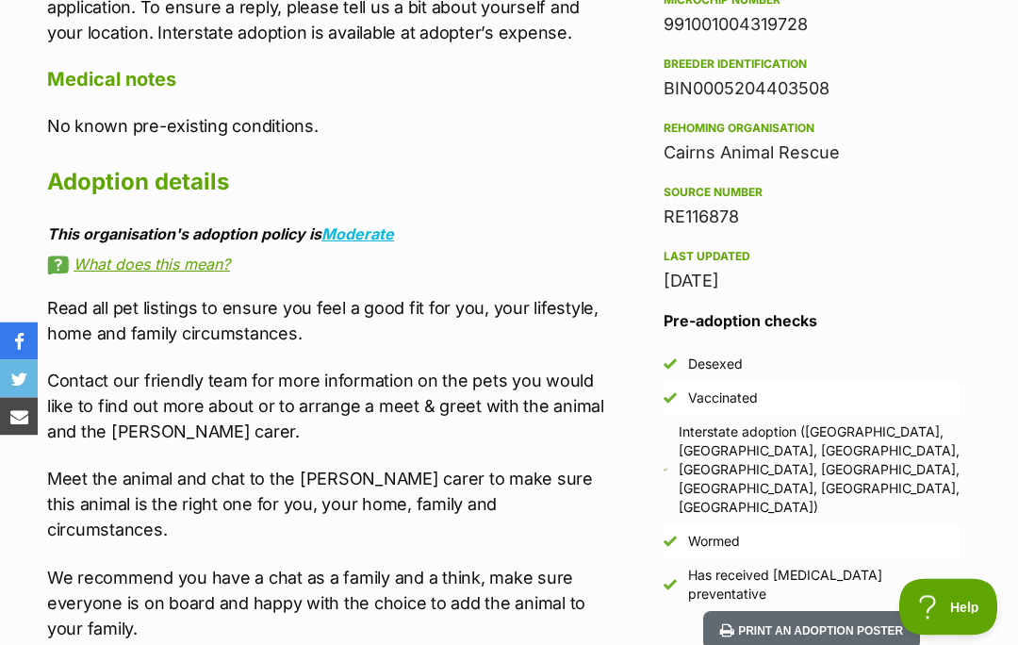
scroll to position [1507, 0]
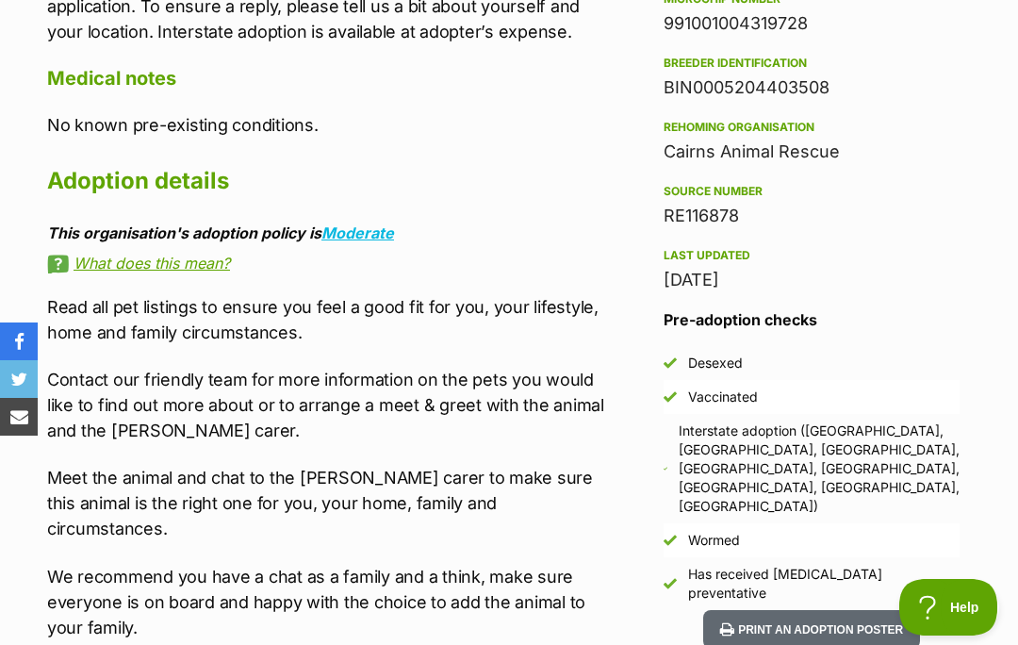
click at [924, 301] on aside "Rescue group Cairns Animal Rescue Inc. PetRescue ID 1117303 Location [GEOGRAPHI…" at bounding box center [811, 102] width 356 height 1016
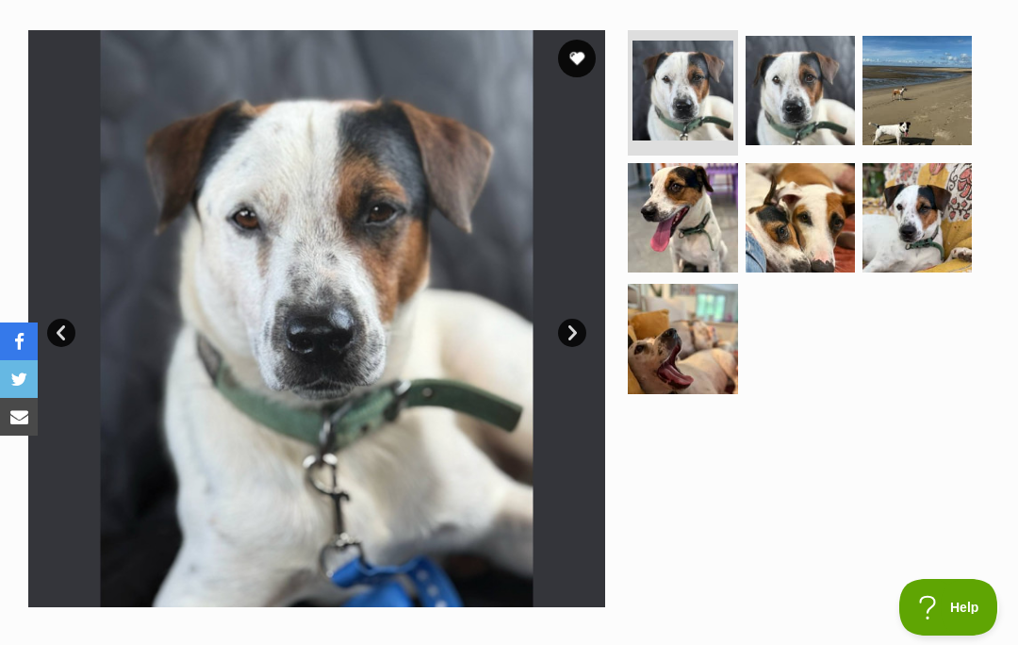
scroll to position [361, 0]
click at [567, 335] on link "Next" at bounding box center [572, 333] width 28 height 28
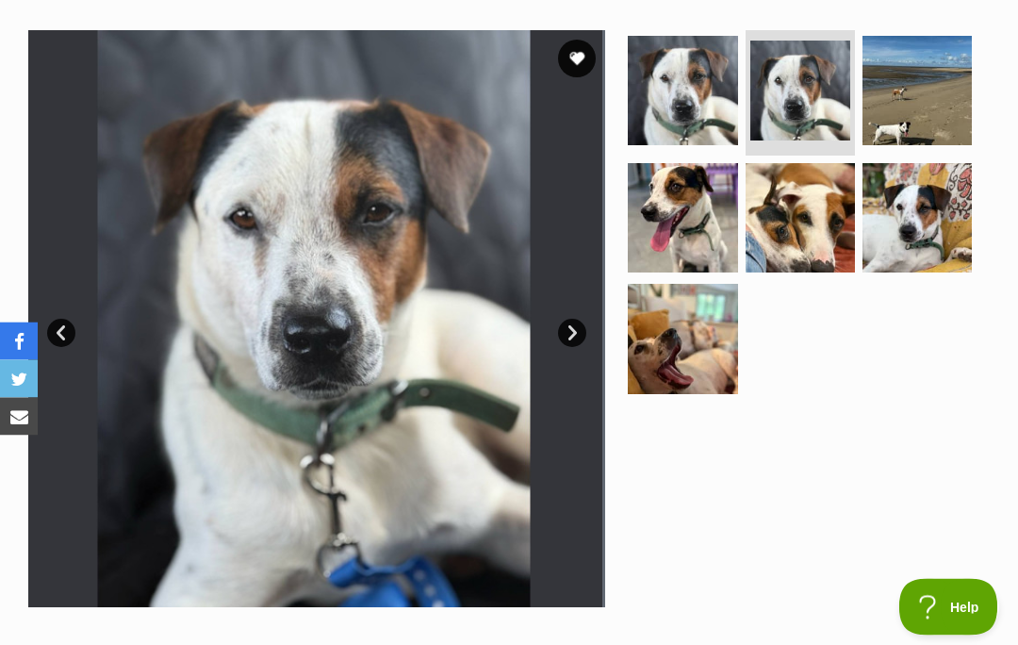
scroll to position [362, 0]
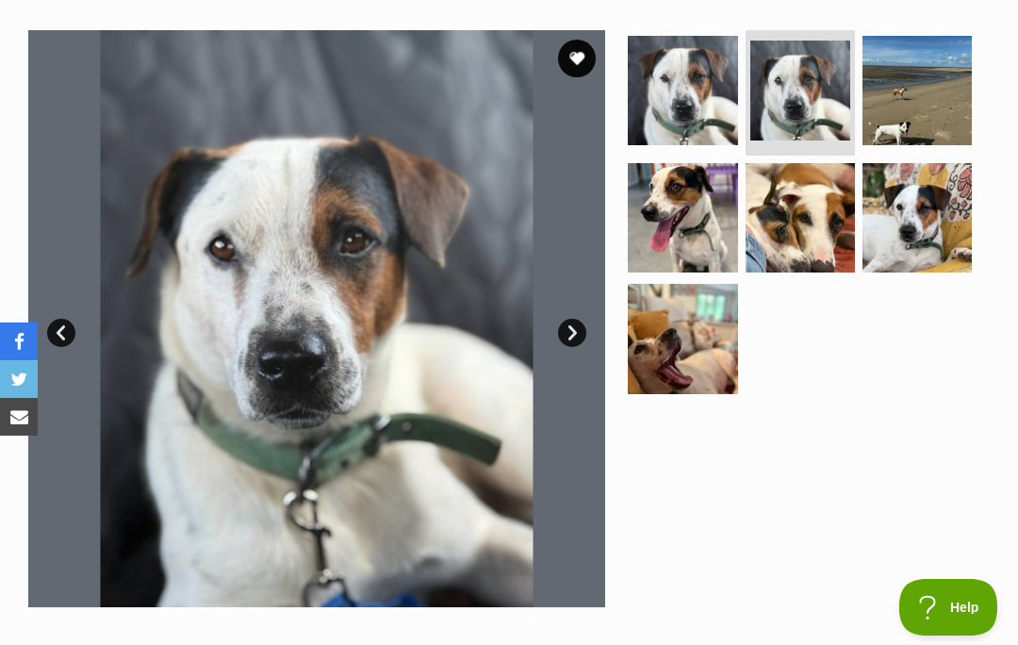
click at [572, 338] on link "Next" at bounding box center [572, 333] width 28 height 28
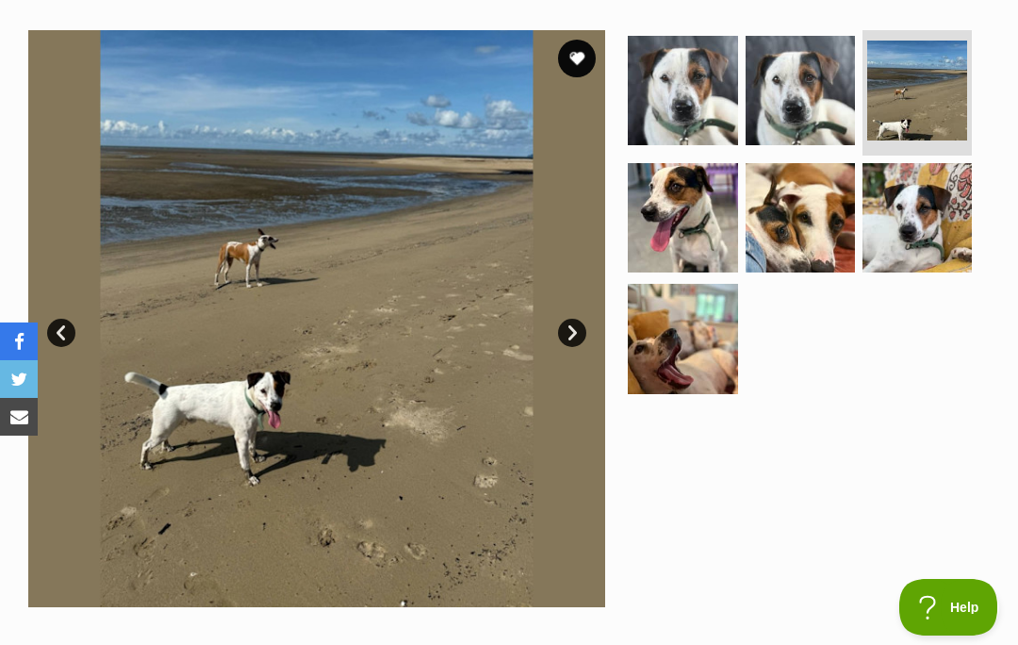
click at [577, 337] on link "Next" at bounding box center [572, 333] width 28 height 28
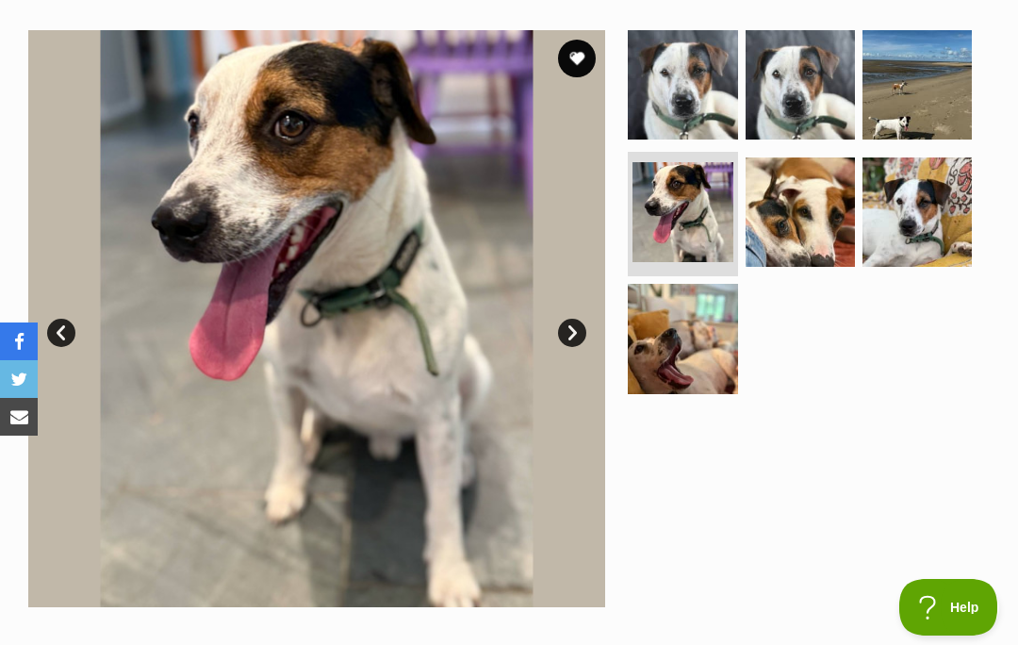
click at [576, 330] on link "Next" at bounding box center [572, 333] width 28 height 28
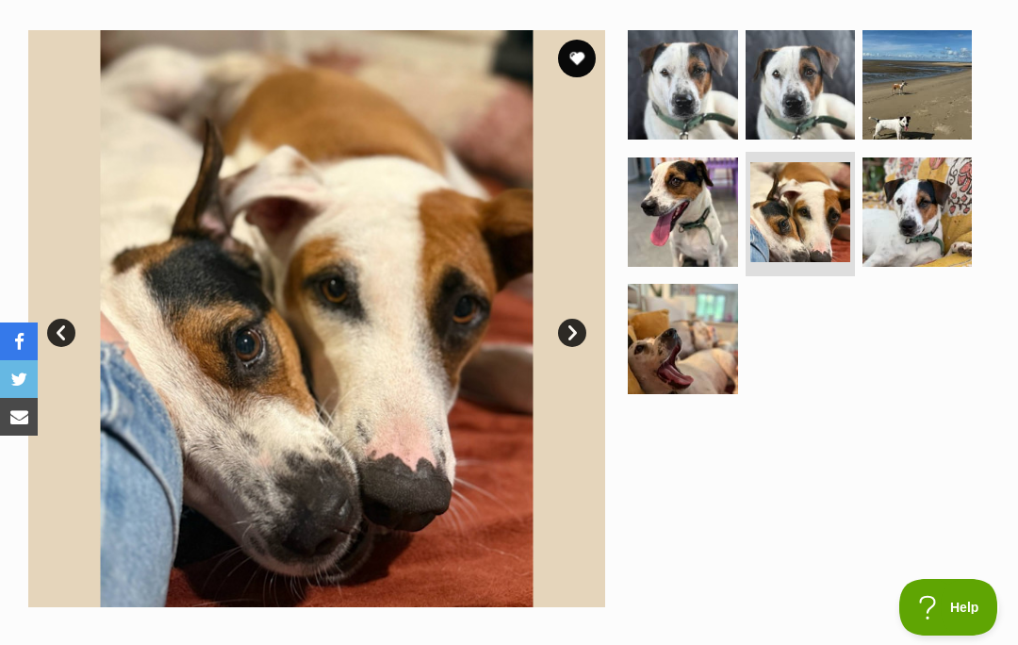
click at [572, 320] on link "Next" at bounding box center [572, 333] width 28 height 28
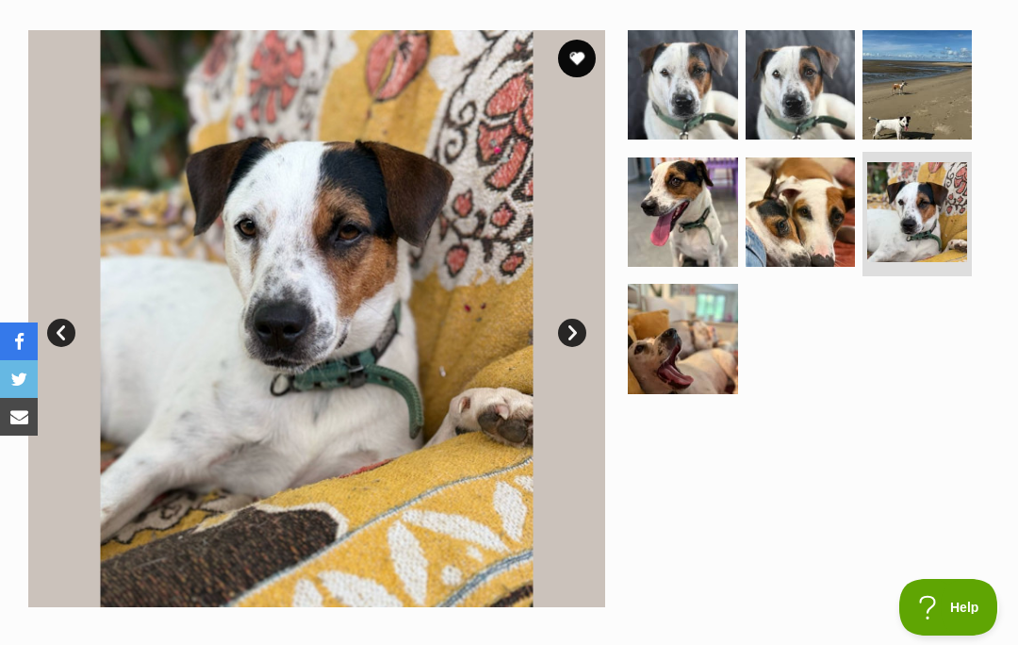
click at [572, 326] on link "Next" at bounding box center [572, 333] width 28 height 28
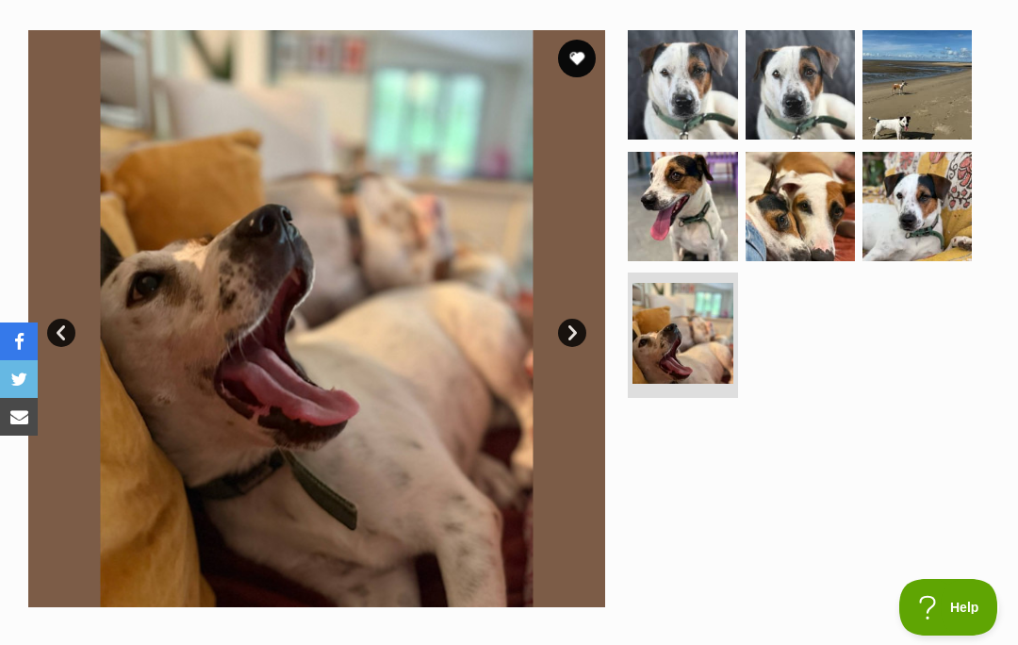
click at [573, 328] on link "Next" at bounding box center [572, 333] width 28 height 28
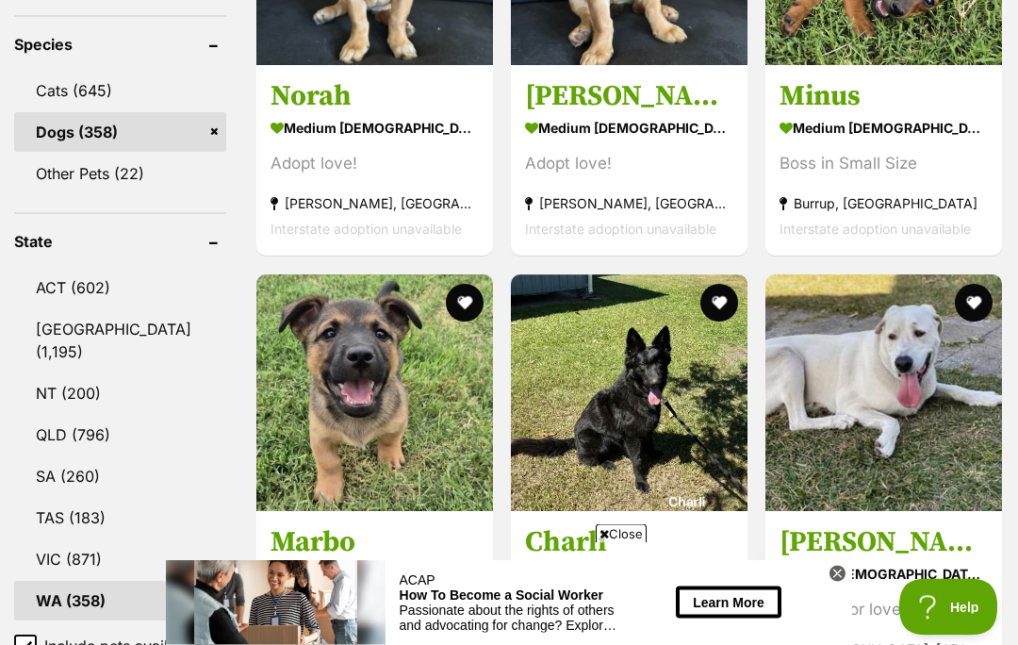
scroll to position [877, 0]
click at [619, 543] on span "Close" at bounding box center [621, 533] width 51 height 19
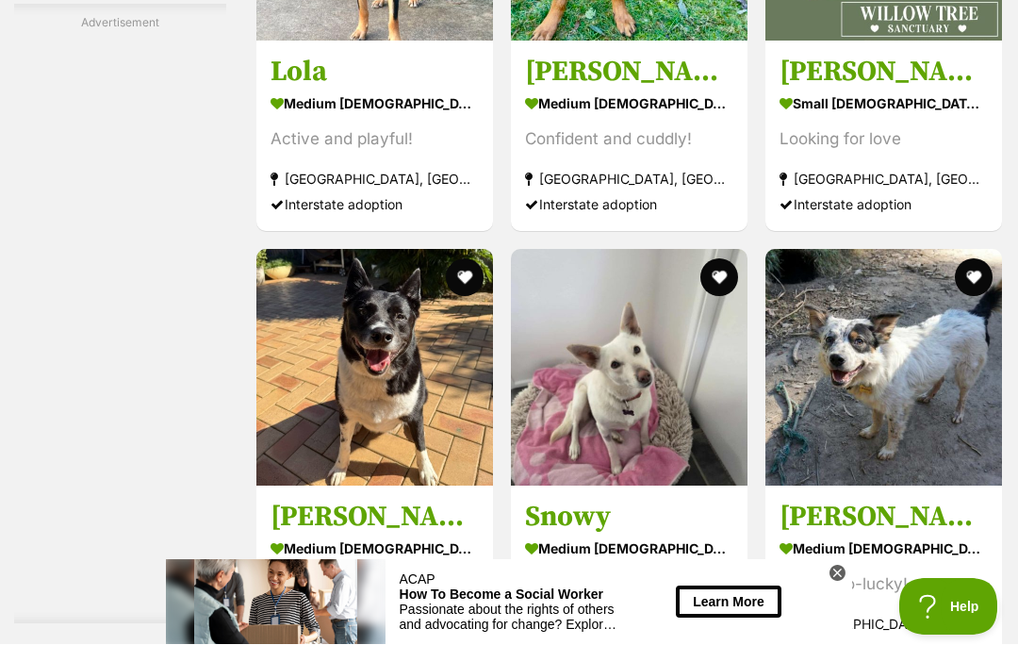
scroll to position [8384, 0]
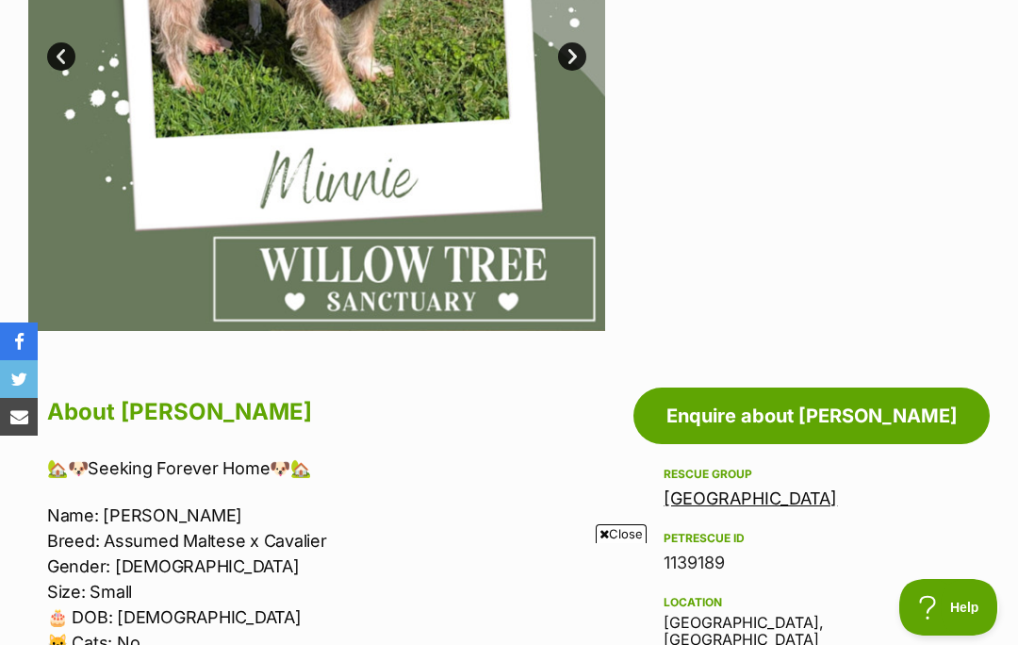
click at [636, 543] on span "Close" at bounding box center [621, 533] width 51 height 19
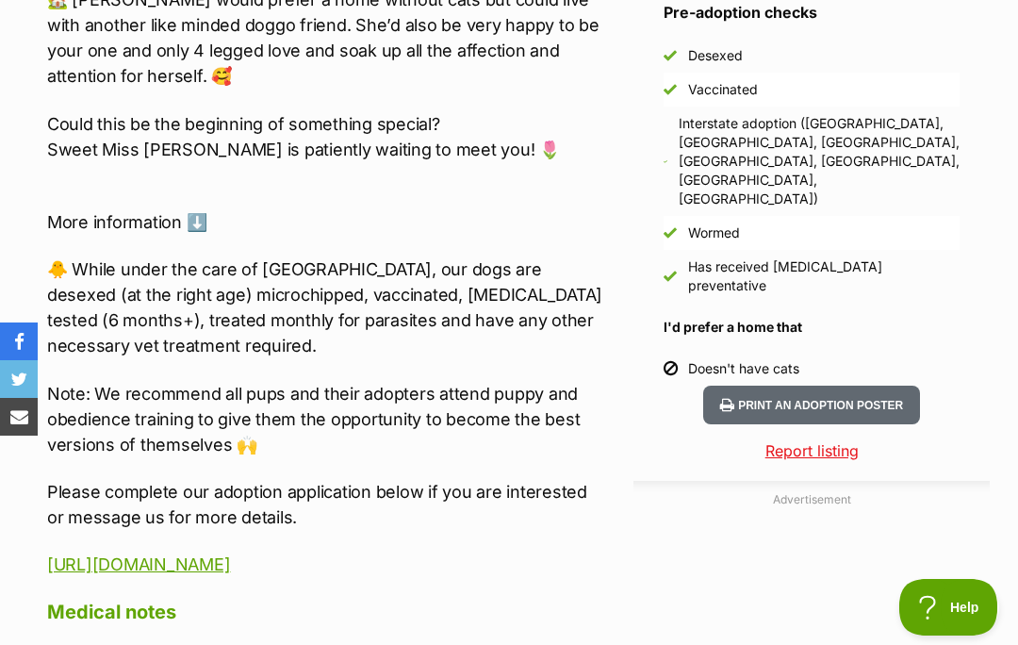
click at [946, 439] on link "Report listing" at bounding box center [811, 450] width 356 height 23
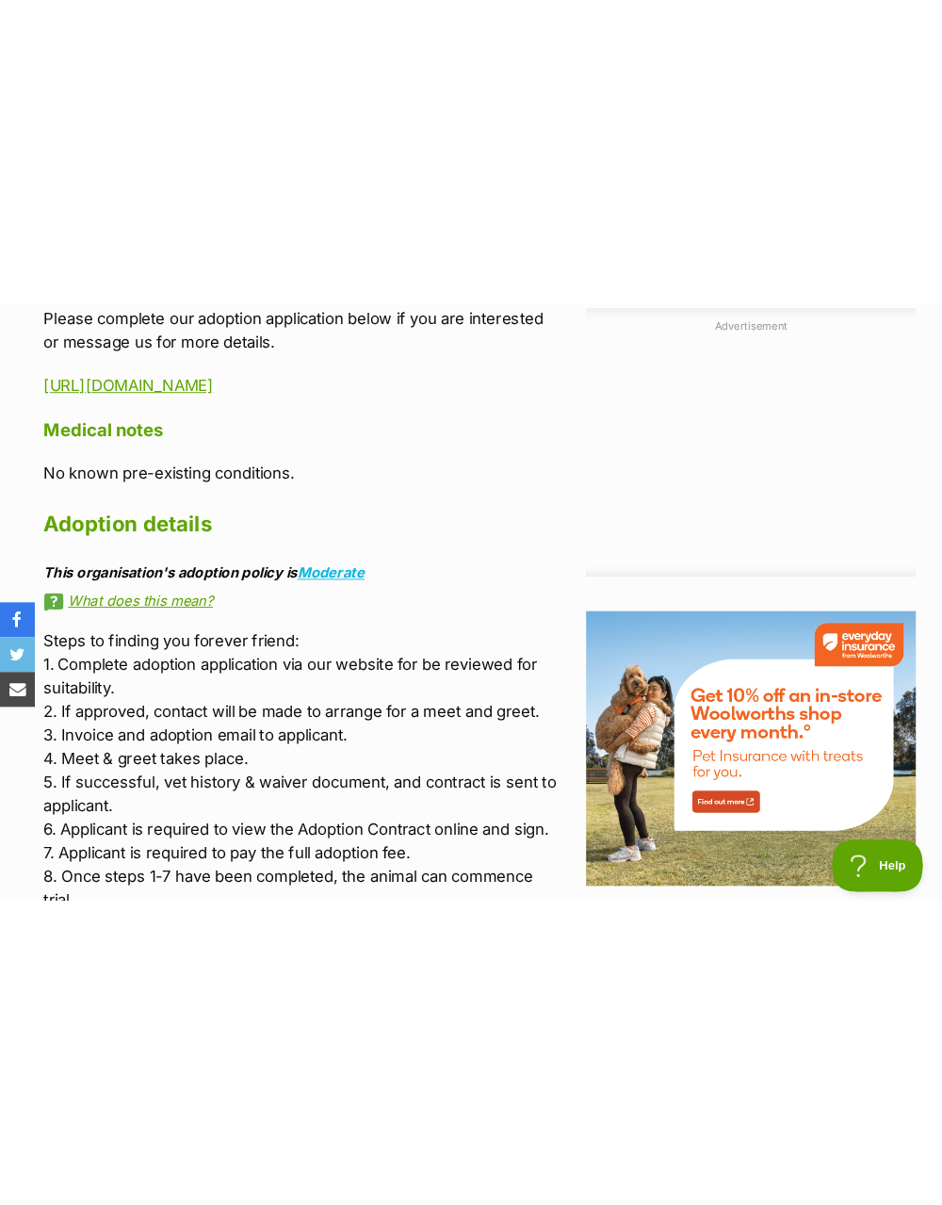
scroll to position [3444, 0]
